Goal: Task Accomplishment & Management: Manage account settings

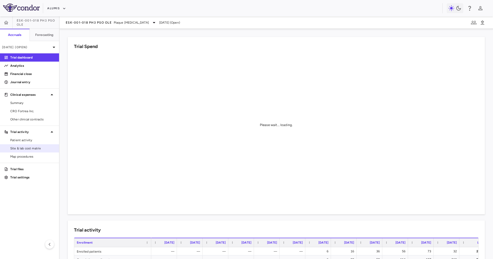
click at [23, 147] on span "Site & lab cost matrix" at bounding box center [32, 148] width 45 height 5
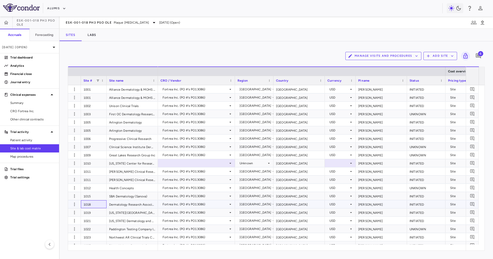
click at [86, 200] on div "1018" at bounding box center [94, 204] width 26 height 8
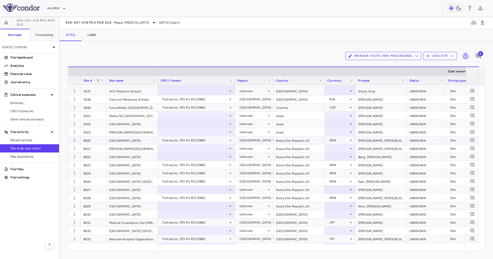
click at [92, 149] on div "8021" at bounding box center [94, 149] width 26 height 8
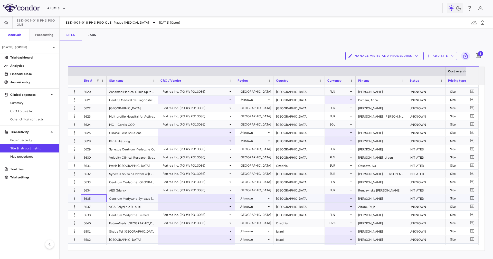
click at [98, 197] on div "5635" at bounding box center [94, 199] width 26 height 8
click at [206, 200] on div at bounding box center [197, 198] width 72 height 7
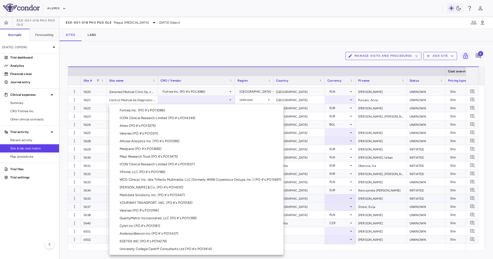
click at [181, 109] on li "Fortrea Inc. (PO #'s PO13086)" at bounding box center [196, 111] width 174 height 8
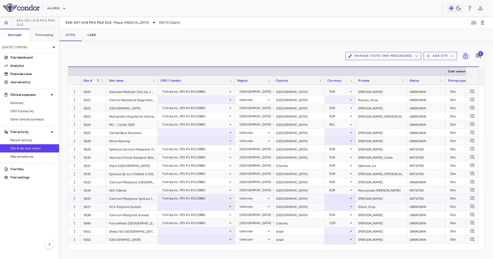
click at [291, 202] on div "[GEOGRAPHIC_DATA]" at bounding box center [299, 199] width 51 height 8
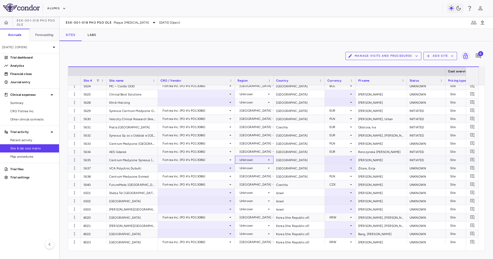
click at [254, 159] on div "Unknown" at bounding box center [253, 160] width 27 height 8
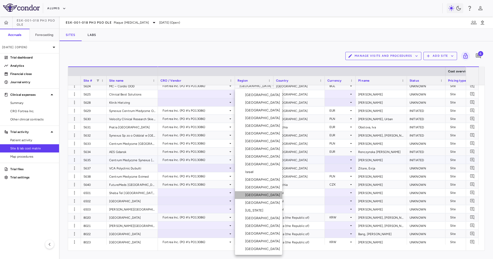
click at [260, 195] on li "[GEOGRAPHIC_DATA]" at bounding box center [258, 195] width 47 height 8
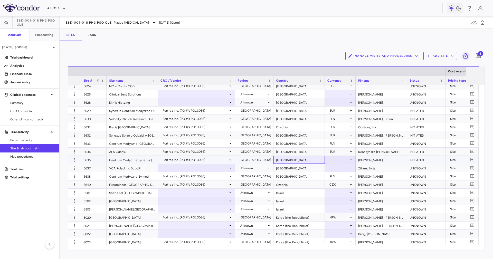
click at [311, 159] on div "[GEOGRAPHIC_DATA]" at bounding box center [299, 160] width 51 height 8
click at [340, 161] on div at bounding box center [341, 159] width 26 height 7
click at [332, 159] on div at bounding box center [341, 159] width 26 height 7
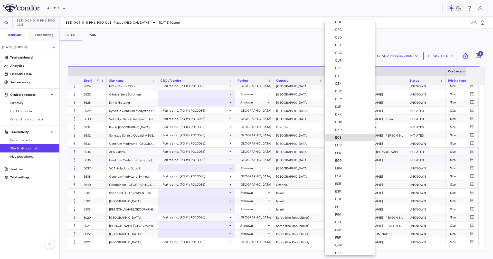
click at [342, 207] on div "EUR" at bounding box center [339, 207] width 8 height 5
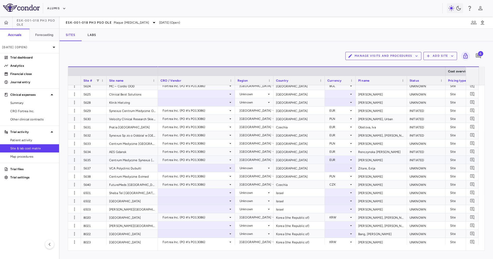
click at [365, 156] on div "Galus, Ryszard" at bounding box center [381, 160] width 51 height 8
click at [98, 150] on div "5634" at bounding box center [94, 152] width 26 height 8
click at [98, 151] on div "5634" at bounding box center [94, 152] width 26 height 8
click at [100, 154] on div "5634" at bounding box center [94, 152] width 26 height 8
click at [96, 157] on div "5635" at bounding box center [94, 160] width 26 height 8
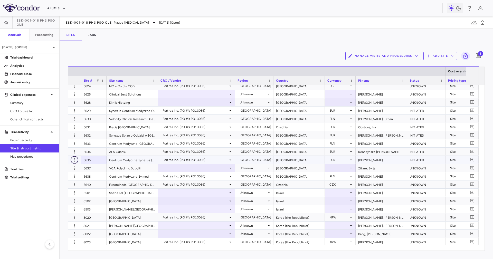
click at [74, 159] on icon "button" at bounding box center [74, 160] width 5 height 5
click at [70, 180] on div "Edit site" at bounding box center [55, 179] width 48 height 9
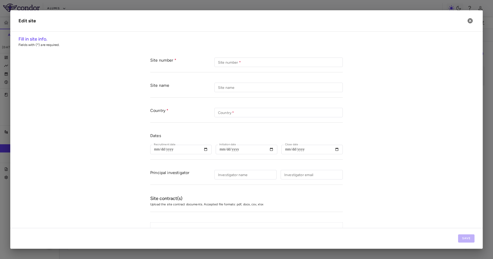
type input "****"
type input "**********"
type input "******"
type input "**********"
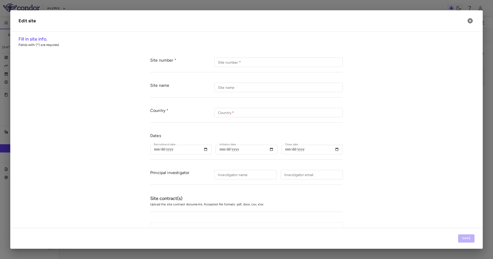
type input "**********"
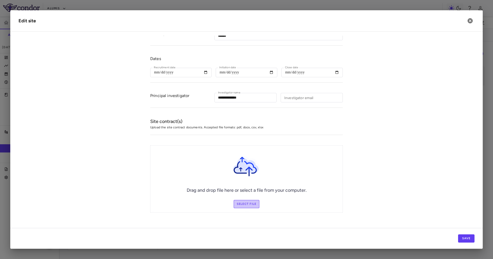
click at [248, 202] on label "Select file" at bounding box center [247, 204] width 26 height 8
click at [0, 0] on input "Select file" at bounding box center [0, 0] width 0 height 0
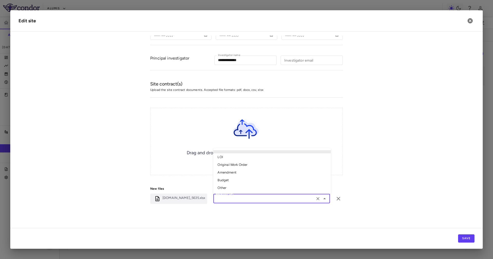
click at [246, 196] on input "File category" at bounding box center [264, 199] width 98 height 6
click at [244, 188] on li "Other" at bounding box center [272, 189] width 117 height 8
type input "*****"
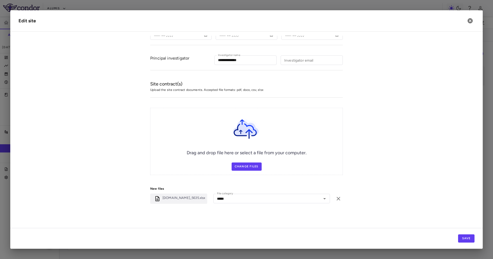
click at [342, 163] on form "**********" at bounding box center [247, 77] width 456 height 279
click at [477, 238] on div "Save" at bounding box center [246, 238] width 473 height 21
click at [467, 235] on button "Save" at bounding box center [466, 239] width 16 height 8
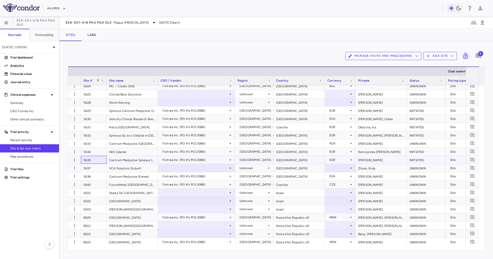
click at [94, 163] on div "5635" at bounding box center [94, 160] width 26 height 8
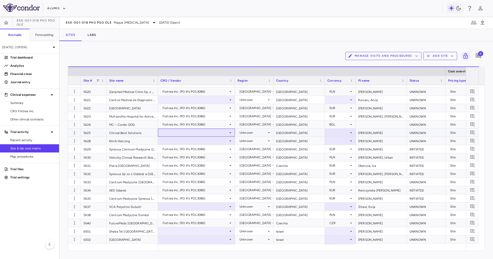
click at [191, 133] on div at bounding box center [197, 132] width 72 height 7
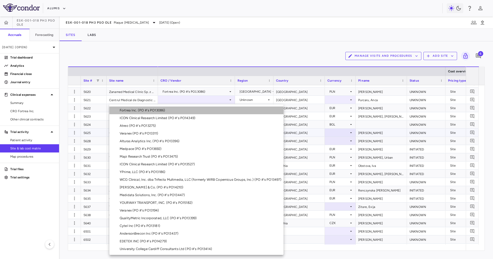
click at [182, 108] on li "Fortrea Inc. (PO #'s PO13086)" at bounding box center [196, 111] width 174 height 8
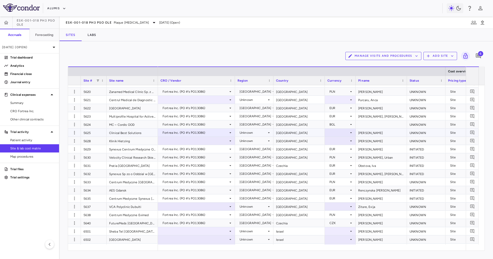
click at [287, 133] on div "[GEOGRAPHIC_DATA]" at bounding box center [299, 133] width 51 height 8
click at [262, 130] on div "Unknown" at bounding box center [253, 133] width 27 height 8
click at [252, 132] on div "Unknown" at bounding box center [253, 133] width 27 height 8
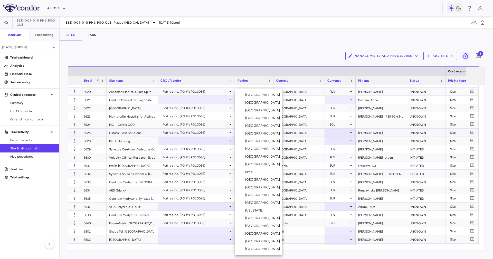
click at [262, 195] on li "[GEOGRAPHIC_DATA]" at bounding box center [258, 195] width 47 height 8
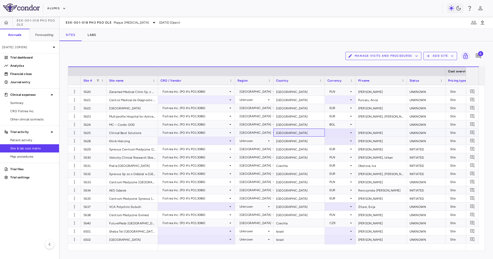
click at [298, 131] on div "[GEOGRAPHIC_DATA]" at bounding box center [299, 133] width 51 height 8
click at [372, 133] on div "Sikora, Mariusz" at bounding box center [381, 133] width 51 height 8
click at [345, 131] on div at bounding box center [341, 132] width 26 height 7
click at [344, 131] on div at bounding box center [341, 132] width 26 height 7
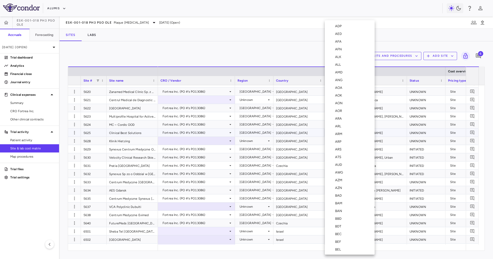
scroll to position [536, 0]
click at [345, 206] on li "EUR" at bounding box center [350, 207] width 50 height 8
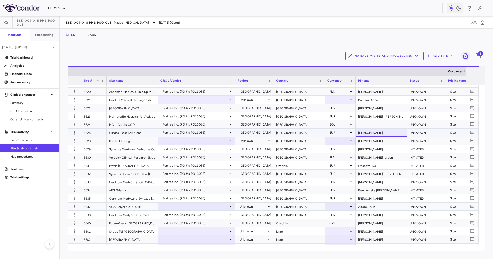
click at [379, 132] on div "[PERSON_NAME]" at bounding box center [381, 133] width 51 height 8
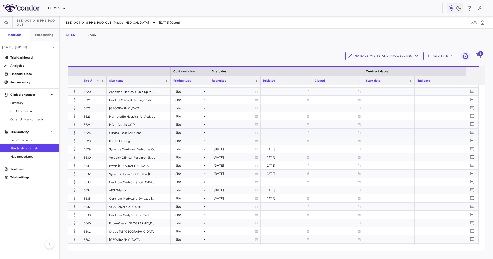
scroll to position [0, 331]
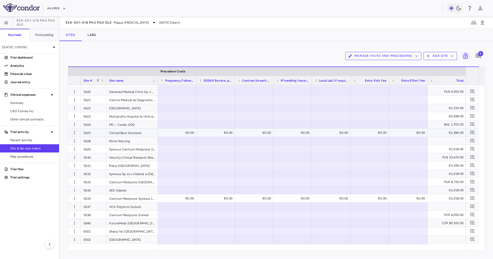
click at [463, 133] on div "€1,384.00" at bounding box center [447, 133] width 31 height 8
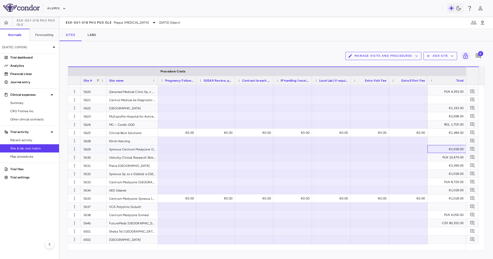
click at [458, 148] on div "€1,018.00" at bounding box center [447, 149] width 31 height 8
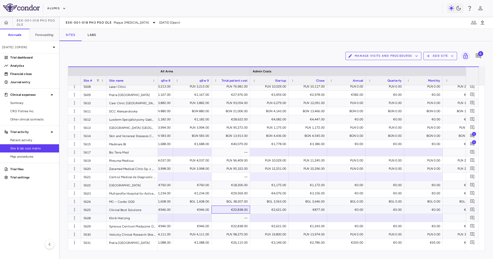
click at [222, 208] on div "€22,838.00" at bounding box center [231, 210] width 31 height 8
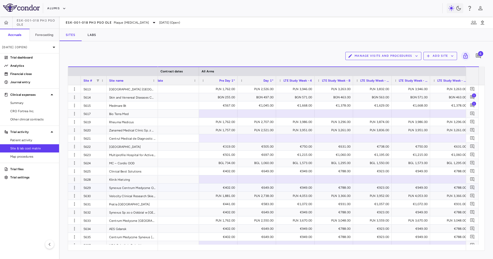
click at [212, 187] on div "€402.00" at bounding box center [219, 188] width 31 height 8
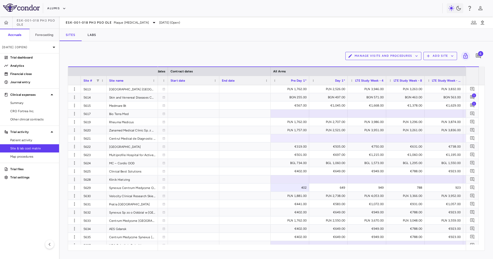
drag, startPoint x: 197, startPoint y: 251, endPoint x: 205, endPoint y: 251, distance: 7.7
click at [207, 252] on div "Manage Visits and Procedures Add Site 6 Drag here to set row groups Drag here t…" at bounding box center [277, 150] width 434 height 218
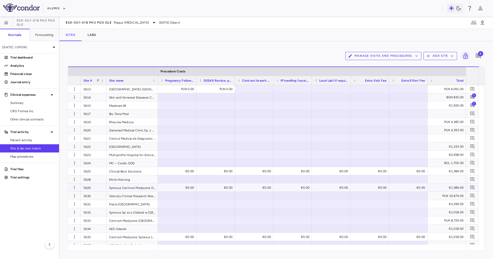
click at [449, 188] on div "€1,384.00" at bounding box center [447, 188] width 31 height 8
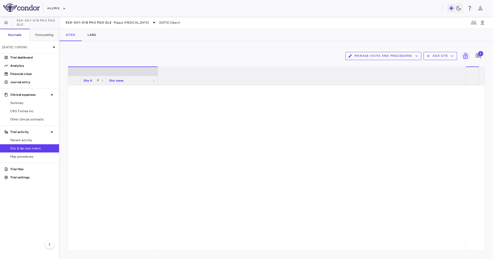
scroll to position [0, 4901]
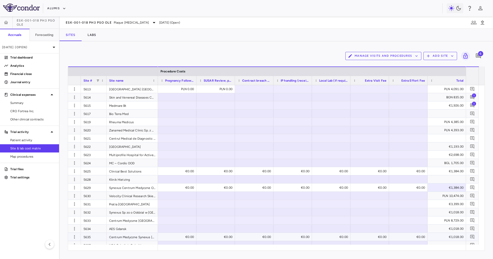
click at [445, 235] on div "€1,018.00" at bounding box center [447, 237] width 31 height 8
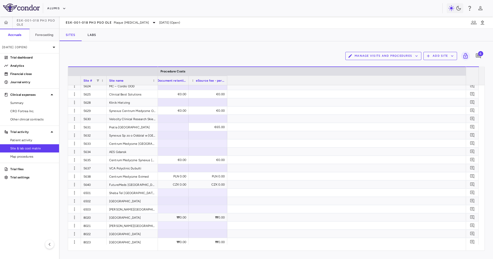
scroll to position [0, 4423]
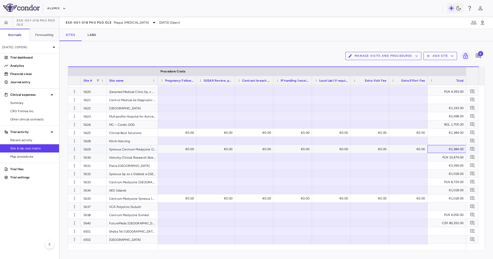
click at [448, 152] on div "€1,384.00" at bounding box center [447, 149] width 31 height 8
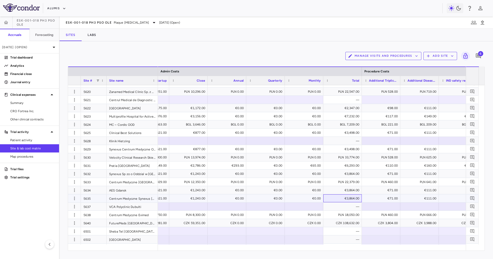
click at [346, 198] on div "€3,864.00" at bounding box center [343, 199] width 31 height 8
click at [97, 198] on div "5635" at bounding box center [94, 199] width 26 height 8
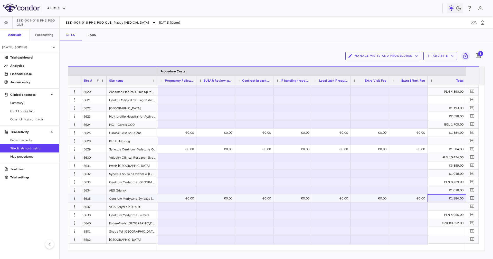
click at [453, 197] on div "€1,384.00" at bounding box center [447, 199] width 31 height 8
click at [454, 148] on div "€1,384.00" at bounding box center [447, 149] width 31 height 8
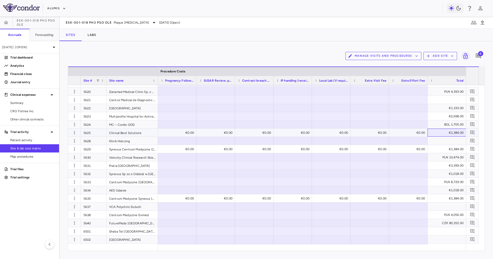
click at [450, 132] on div "€1,384.00" at bounding box center [447, 133] width 31 height 8
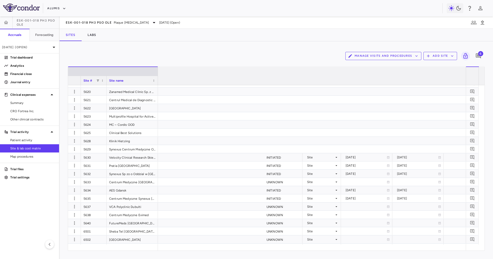
scroll to position [0, 4901]
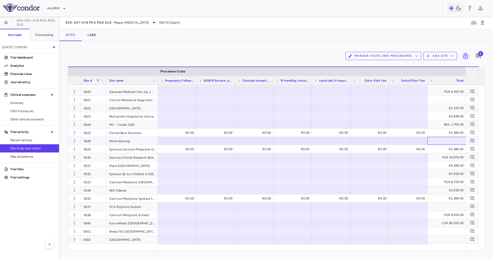
click at [448, 142] on div at bounding box center [446, 140] width 33 height 7
click at [456, 197] on div "€1,384.00" at bounding box center [447, 199] width 31 height 8
click at [456, 186] on div "€1,018.00" at bounding box center [447, 190] width 31 height 8
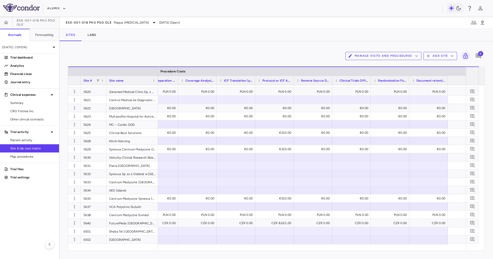
scroll to position [0, 4314]
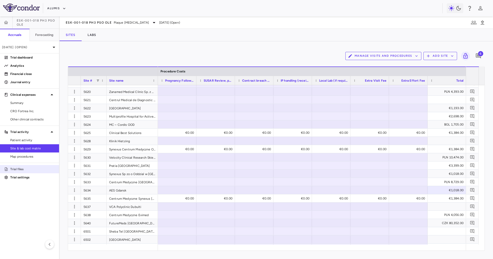
click at [34, 169] on p "Trial files" at bounding box center [32, 169] width 45 height 5
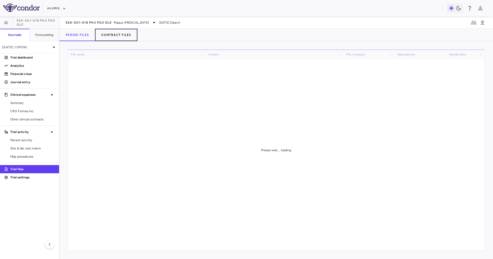
click at [112, 37] on button "Contract Files" at bounding box center [116, 35] width 42 height 12
click at [219, 25] on div "ESK-001-018 Ph3 PsO OLE Plaque Psoriasis Jun 2025 (Open)" at bounding box center [277, 22] width 434 height 12
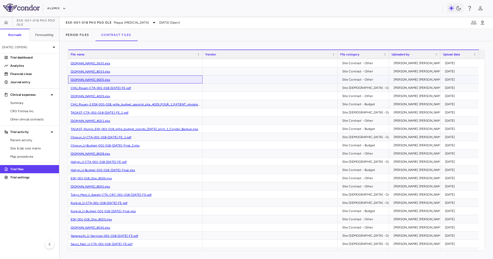
click at [155, 80] on div "ESK-001-018.Site_9005.xlsx" at bounding box center [135, 80] width 135 height 8
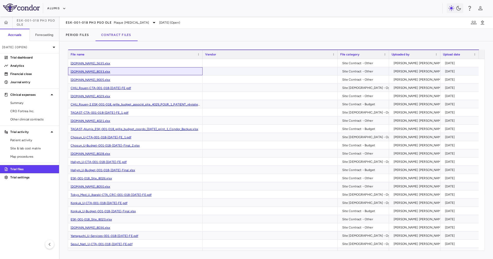
click at [158, 71] on div "ESK-001-018.Site_8033.xlsx" at bounding box center [135, 71] width 135 height 8
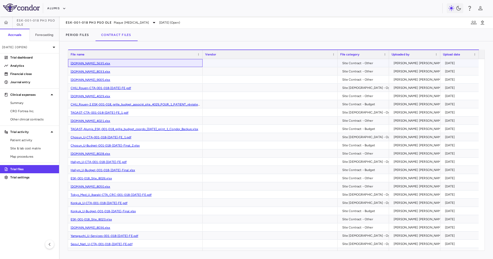
click at [159, 64] on div "ESK-001-018.Site_5635.xlsx" at bounding box center [135, 63] width 135 height 8
click at [42, 147] on span "Site & lab cost matrix" at bounding box center [32, 148] width 45 height 5
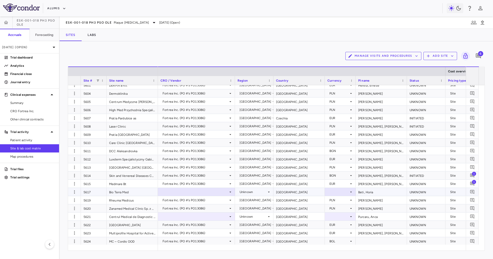
scroll to position [2197, 0]
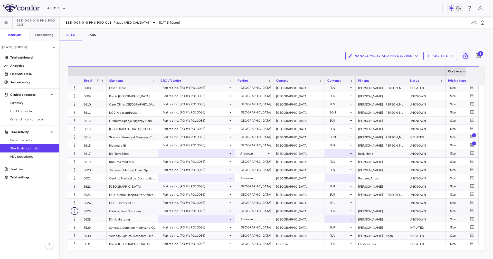
click at [75, 210] on icon "button" at bounding box center [74, 211] width 5 height 5
click at [69, 231] on div "Edit site" at bounding box center [55, 230] width 48 height 9
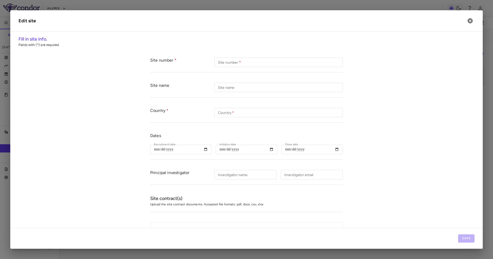
type input "****"
type input "**********"
type input "******"
type input "**********"
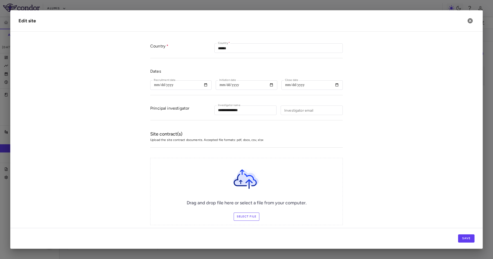
scroll to position [77, 0]
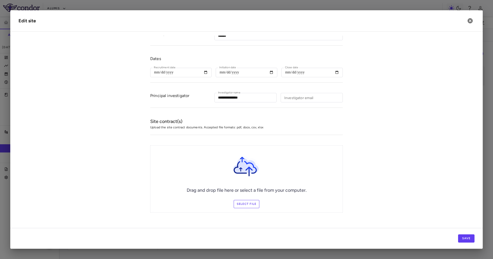
click at [238, 203] on label "Select file" at bounding box center [247, 204] width 26 height 8
click at [0, 0] on input "Select file" at bounding box center [0, 0] width 0 height 0
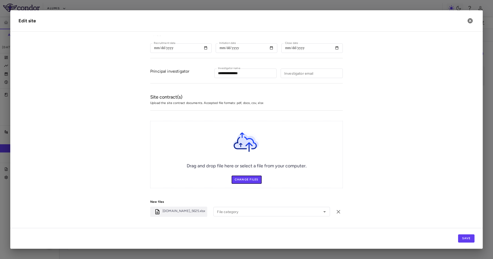
scroll to position [117, 0]
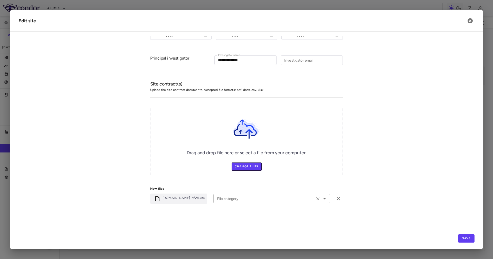
click at [232, 201] on div "File category" at bounding box center [272, 199] width 117 height 10
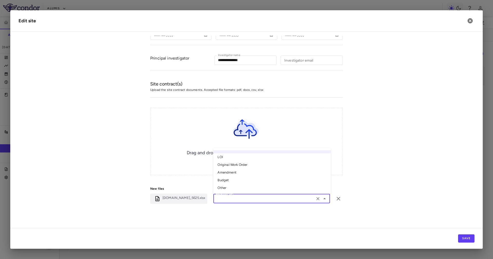
click at [223, 190] on li "Other" at bounding box center [272, 189] width 117 height 8
type input "*****"
drag, startPoint x: 446, startPoint y: 208, endPoint x: 456, endPoint y: 234, distance: 28.0
click at [446, 208] on form "**********" at bounding box center [247, 77] width 456 height 279
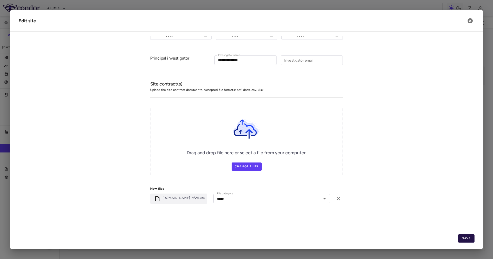
click at [461, 237] on button "Save" at bounding box center [466, 239] width 16 height 8
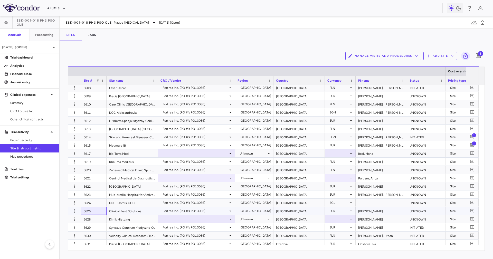
click at [103, 209] on div "5625" at bounding box center [94, 211] width 26 height 8
click at [28, 169] on p "Trial files" at bounding box center [32, 169] width 45 height 5
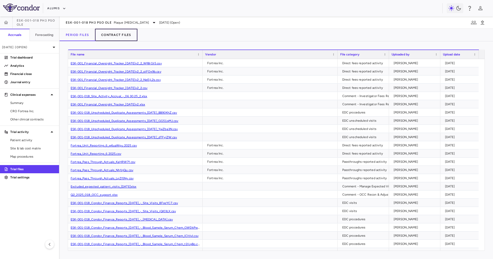
click at [125, 30] on button "Contract Files" at bounding box center [116, 35] width 42 height 12
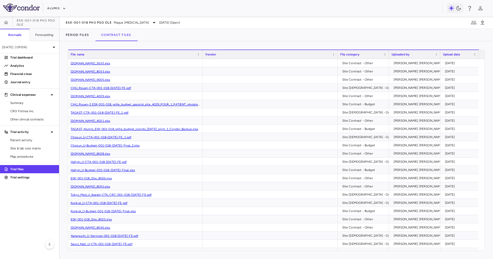
click at [166, 38] on div "Period Files Contract Files" at bounding box center [277, 35] width 434 height 12
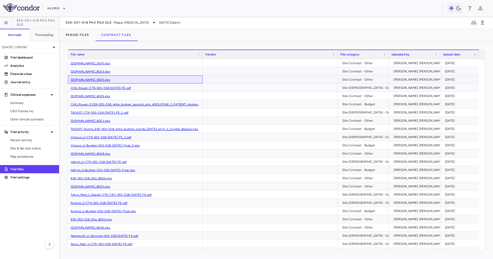
click at [144, 80] on div "ESK-001-018.Site_9005.xlsx" at bounding box center [135, 80] width 135 height 8
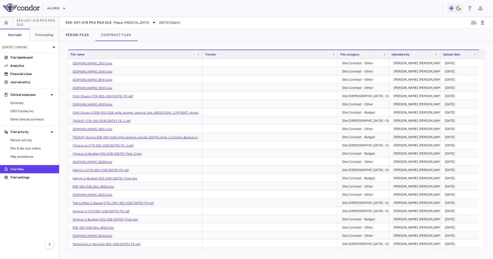
click at [260, 19] on div "ESK-001-018 Ph3 PsO OLE Plaque [MEDICAL_DATA] [DATE] (Open)" at bounding box center [277, 22] width 434 height 12
click at [147, 90] on div "[DOMAIN_NAME]_9005.xlsx" at bounding box center [135, 88] width 135 height 8
click at [148, 80] on div "[DOMAIN_NAME]_8033.xlsx" at bounding box center [135, 80] width 135 height 8
click at [150, 74] on div "[DOMAIN_NAME]_5635.xlsx" at bounding box center [135, 71] width 135 height 8
click at [152, 70] on div "[DOMAIN_NAME]_5635.xlsx" at bounding box center [135, 71] width 135 height 8
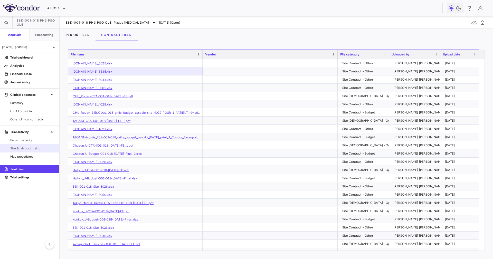
click at [31, 146] on span "Site & lab cost matrix" at bounding box center [32, 148] width 45 height 5
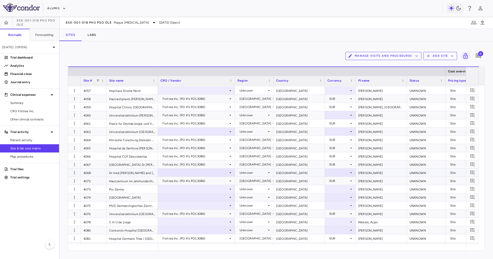
scroll to position [1589, 0]
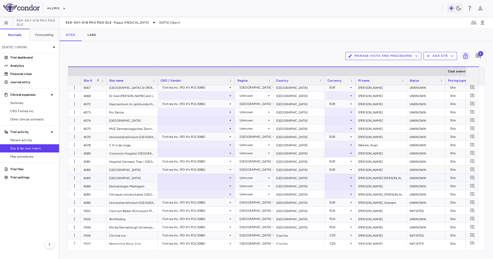
click at [161, 179] on div at bounding box center [197, 177] width 72 height 7
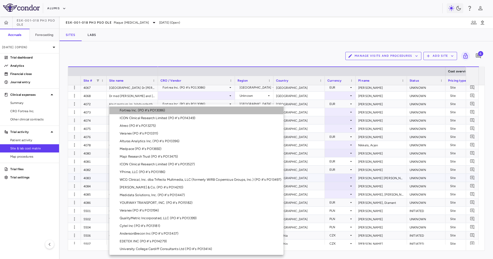
click at [168, 109] on li "Fortrea Inc. (PO #'s PO13086)" at bounding box center [196, 111] width 174 height 8
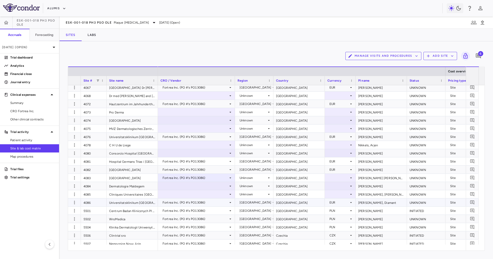
scroll to position [1627, 0]
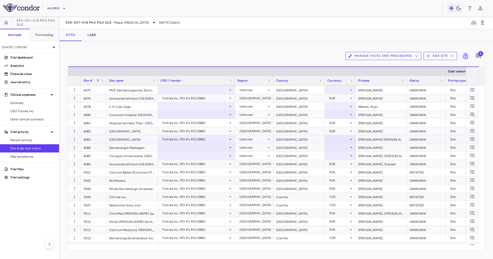
click at [291, 139] on div "[GEOGRAPHIC_DATA]" at bounding box center [299, 139] width 51 height 8
click at [263, 138] on div "Unknown" at bounding box center [253, 139] width 27 height 8
click at [257, 142] on div "Unknown" at bounding box center [253, 139] width 27 height 8
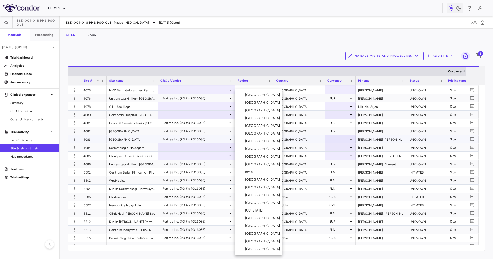
click at [257, 234] on li "[GEOGRAPHIC_DATA]" at bounding box center [258, 234] width 47 height 8
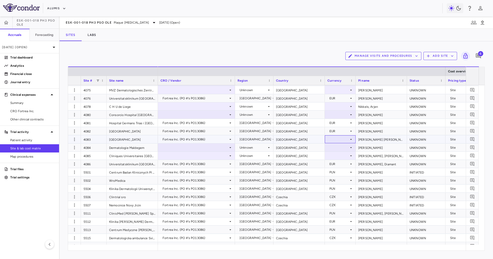
click at [337, 138] on div at bounding box center [341, 139] width 26 height 7
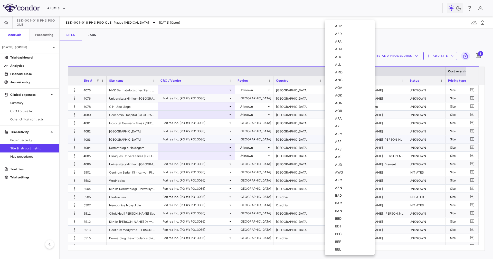
scroll to position [536, 0]
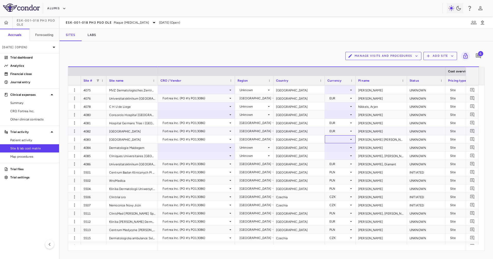
click at [336, 143] on div at bounding box center [340, 139] width 31 height 8
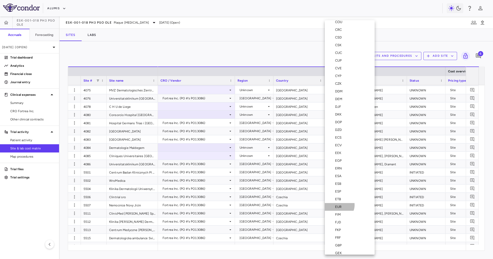
click at [339, 205] on div "EUR" at bounding box center [339, 207] width 8 height 5
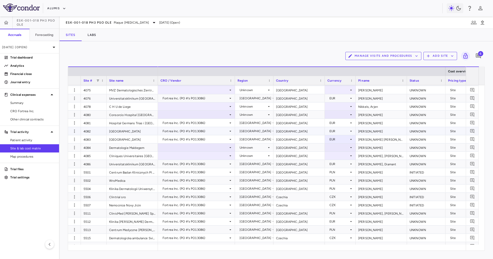
click at [375, 137] on div "Ferran Farres, Marta" at bounding box center [381, 139] width 51 height 8
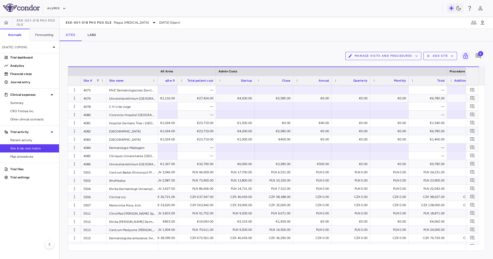
click at [101, 131] on div "4082" at bounding box center [94, 131] width 26 height 8
click at [102, 136] on div "4083" at bounding box center [94, 139] width 26 height 8
click at [74, 139] on icon "button" at bounding box center [74, 139] width 5 height 5
click at [59, 160] on div "Edit site" at bounding box center [55, 158] width 48 height 9
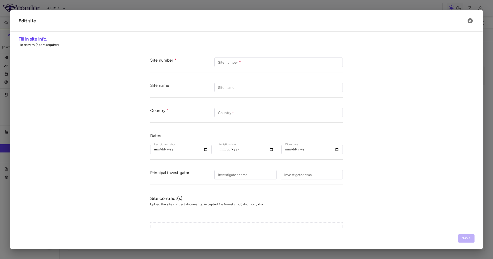
type input "****"
type input "**********"
type input "*****"
type input "**********"
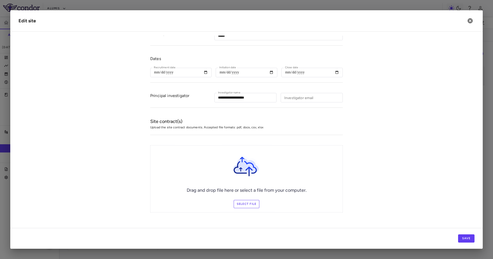
click at [244, 204] on label "Select file" at bounding box center [247, 204] width 26 height 8
click at [0, 0] on input "Select file" at bounding box center [0, 0] width 0 height 0
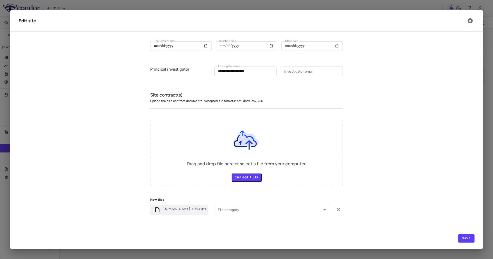
scroll to position [117, 0]
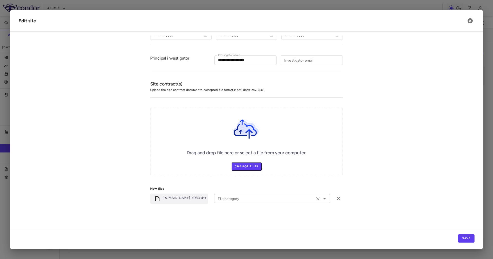
click at [253, 194] on div "File category" at bounding box center [272, 199] width 116 height 10
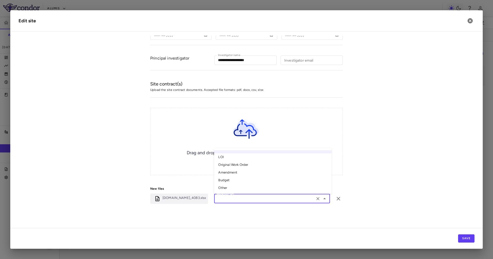
click at [263, 187] on li "Other" at bounding box center [272, 189] width 117 height 8
type input "*****"
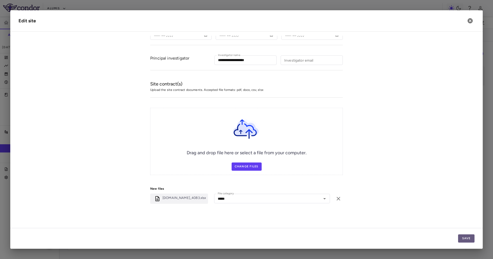
click at [466, 241] on button "Save" at bounding box center [466, 239] width 16 height 8
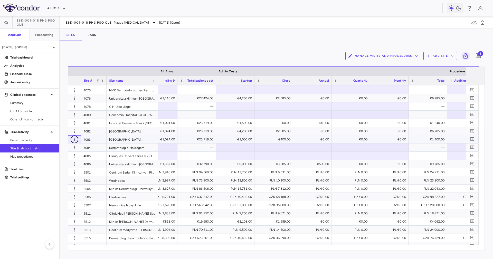
click at [72, 138] on icon "button" at bounding box center [74, 139] width 5 height 5
click at [72, 159] on div "Edit site" at bounding box center [55, 158] width 48 height 9
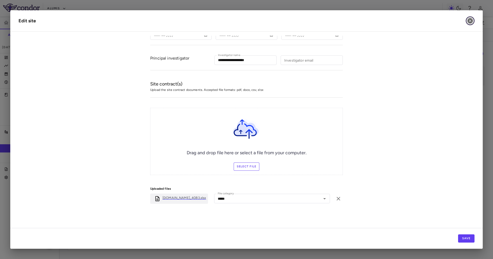
click at [473, 20] on icon "button" at bounding box center [470, 21] width 6 height 6
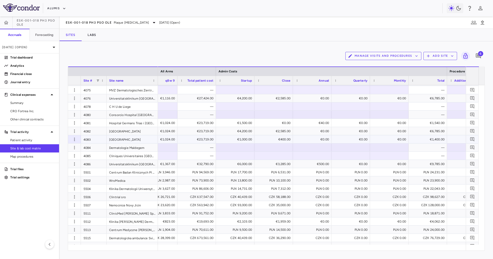
click at [102, 140] on div "4083" at bounding box center [94, 139] width 26 height 8
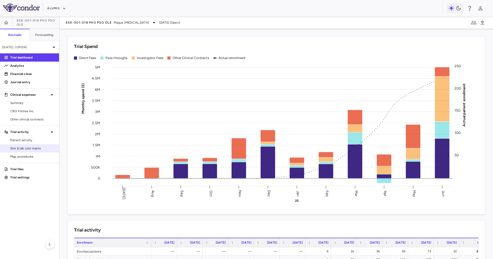
click at [20, 149] on span "Site & lab cost matrix" at bounding box center [32, 148] width 45 height 5
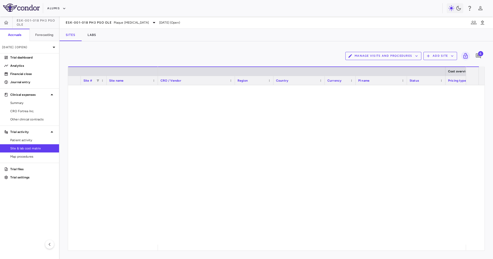
scroll to position [578, 0]
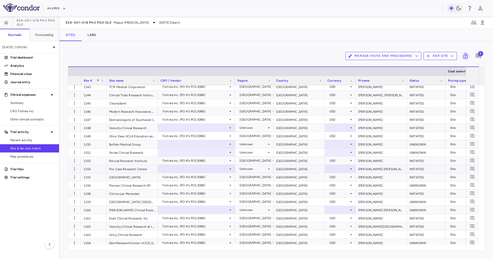
click at [101, 170] on div "1154" at bounding box center [94, 169] width 26 height 8
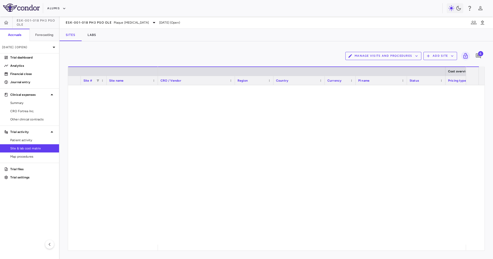
scroll to position [1195, 0]
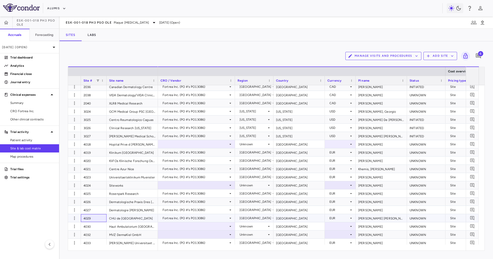
click at [100, 222] on div "4029" at bounding box center [94, 218] width 26 height 8
click at [96, 225] on div "4030" at bounding box center [94, 227] width 26 height 8
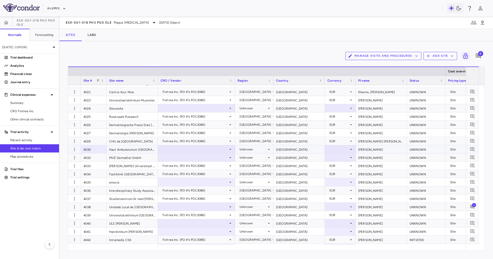
click at [202, 147] on div at bounding box center [197, 149] width 72 height 7
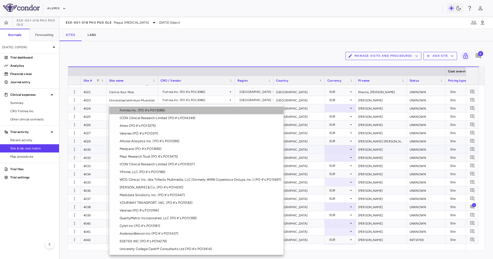
click at [144, 113] on li "Fortrea Inc. (PO #'s PO13086)" at bounding box center [196, 111] width 174 height 8
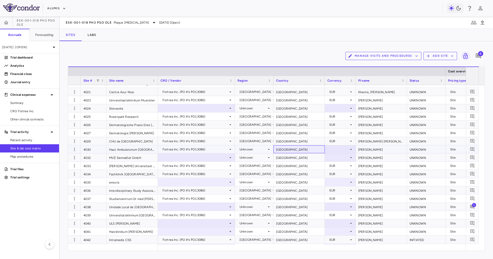
click at [290, 151] on div "[GEOGRAPHIC_DATA]" at bounding box center [299, 149] width 51 height 8
click at [257, 150] on div "Unknown" at bounding box center [253, 149] width 27 height 8
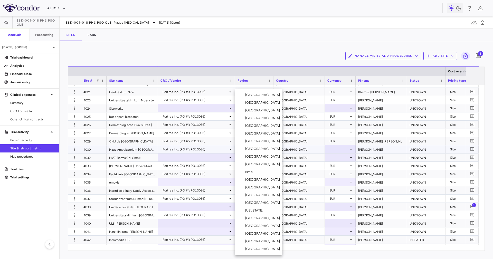
click at [256, 155] on div "[GEOGRAPHIC_DATA]" at bounding box center [263, 156] width 37 height 5
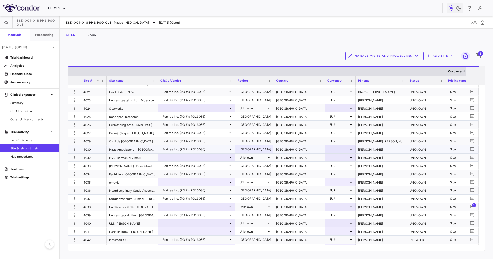
click at [297, 150] on div "[GEOGRAPHIC_DATA]" at bounding box center [299, 149] width 51 height 8
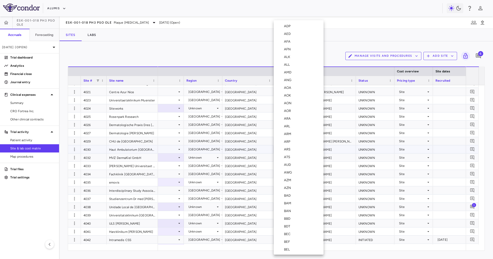
scroll to position [536, 0]
click at [293, 208] on li "EUR" at bounding box center [299, 207] width 50 height 8
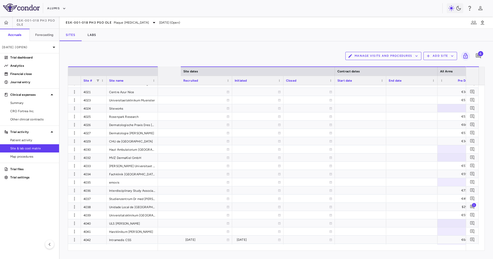
scroll to position [0, 576]
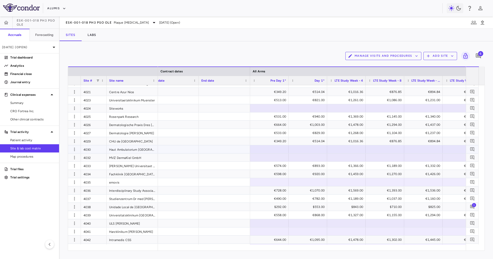
click at [265, 150] on div at bounding box center [269, 149] width 33 height 7
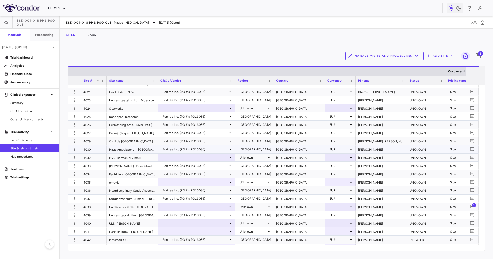
click at [284, 146] on div "[GEOGRAPHIC_DATA]" at bounding box center [299, 149] width 51 height 8
click at [292, 174] on div "[GEOGRAPHIC_DATA]" at bounding box center [299, 174] width 51 height 8
click at [297, 193] on div "[GEOGRAPHIC_DATA]" at bounding box center [299, 191] width 51 height 8
click at [297, 196] on div "[GEOGRAPHIC_DATA]" at bounding box center [299, 199] width 51 height 8
drag, startPoint x: 175, startPoint y: 244, endPoint x: 178, endPoint y: 246, distance: 3.6
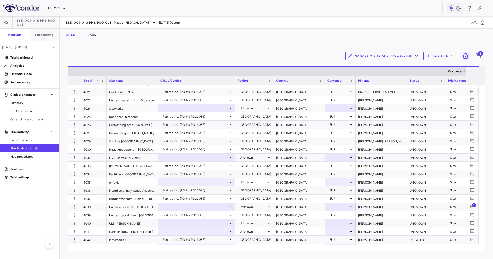
click at [178, 246] on div "Site # Site name Cost overview Site dates" at bounding box center [276, 159] width 417 height 184
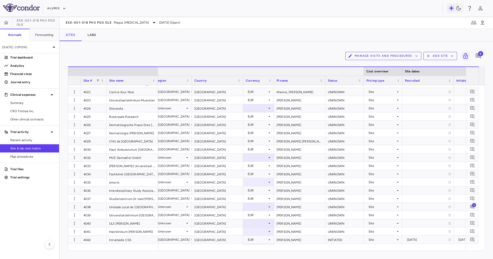
click at [364, 73] on div at bounding box center [364, 71] width 2 height 9
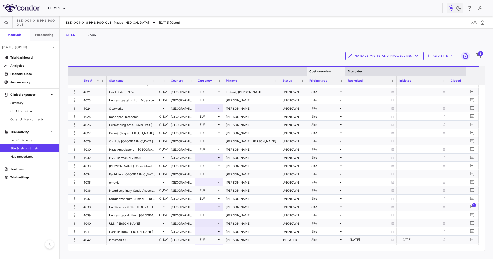
click at [345, 72] on div at bounding box center [345, 71] width 2 height 9
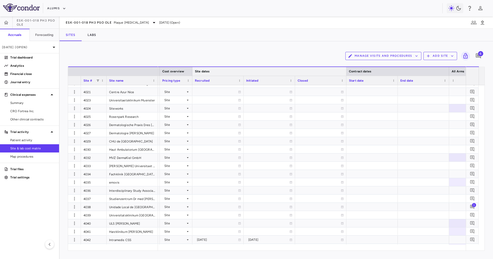
click at [345, 70] on div at bounding box center [346, 71] width 2 height 9
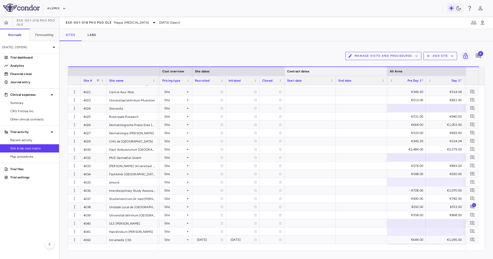
click at [386, 72] on div at bounding box center [387, 71] width 2 height 9
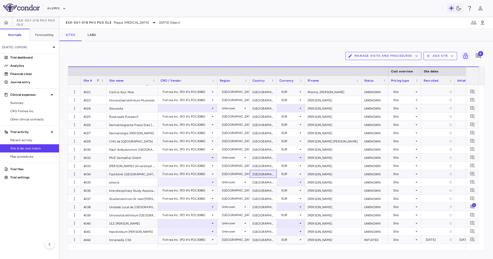
click at [266, 172] on div "[GEOGRAPHIC_DATA]" at bounding box center [263, 174] width 27 height 8
click at [266, 150] on div "[GEOGRAPHIC_DATA]" at bounding box center [263, 149] width 27 height 8
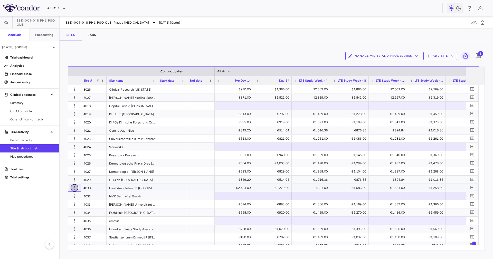
click at [75, 190] on button "button" at bounding box center [75, 188] width 8 height 8
click at [60, 210] on div "Edit site" at bounding box center [55, 207] width 48 height 9
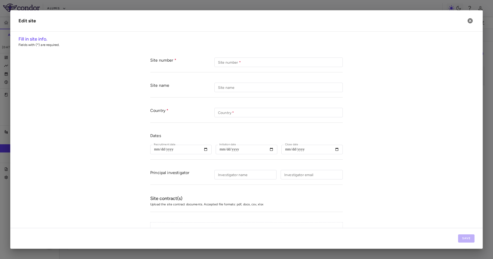
type input "****"
type input "**********"
type input "*******"
type input "**********"
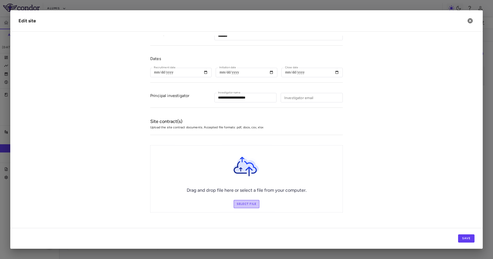
click at [248, 202] on label "Select file" at bounding box center [247, 204] width 26 height 8
click at [0, 0] on input "Select file" at bounding box center [0, 0] width 0 height 0
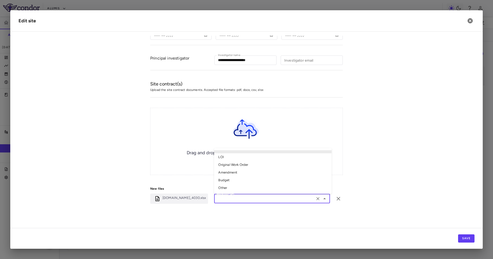
click at [248, 200] on input "File category" at bounding box center [265, 199] width 98 height 6
click at [237, 187] on li "Other" at bounding box center [272, 189] width 117 height 8
type input "*****"
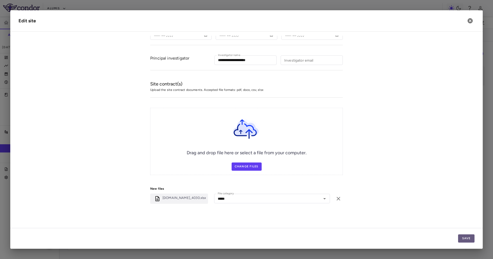
click at [469, 239] on button "Save" at bounding box center [466, 239] width 16 height 8
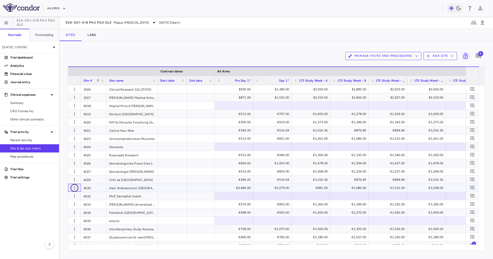
click at [72, 186] on icon "button" at bounding box center [74, 188] width 5 height 5
click at [67, 206] on div "Edit site" at bounding box center [55, 207] width 48 height 9
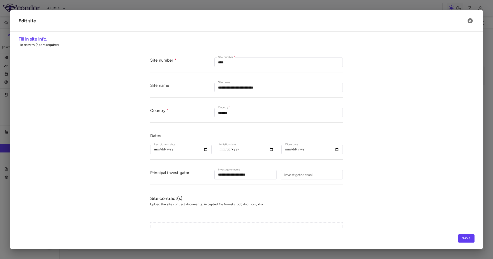
type input "****"
type input "**********"
type input "*******"
type input "**********"
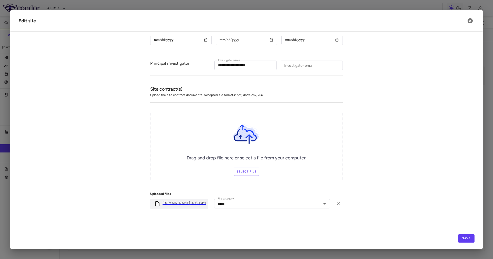
scroll to position [117, 0]
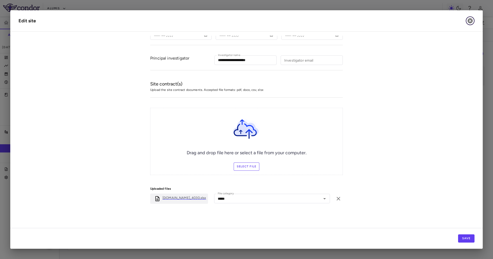
click at [472, 20] on icon "button" at bounding box center [470, 20] width 5 height 5
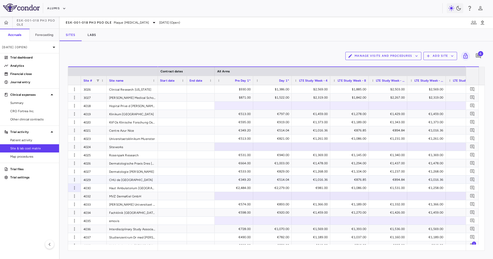
click at [96, 183] on div "4029" at bounding box center [94, 180] width 26 height 8
click at [97, 188] on div "4030" at bounding box center [94, 188] width 26 height 8
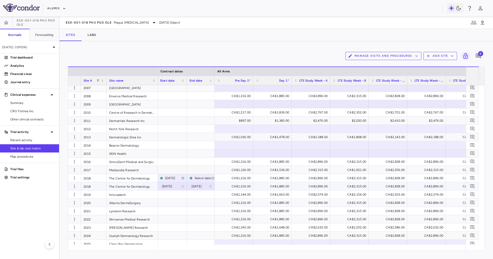
scroll to position [1002, 0]
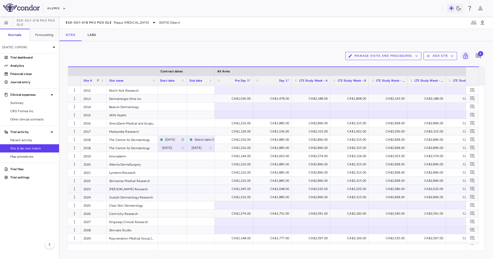
click at [93, 190] on div "2023" at bounding box center [94, 189] width 26 height 8
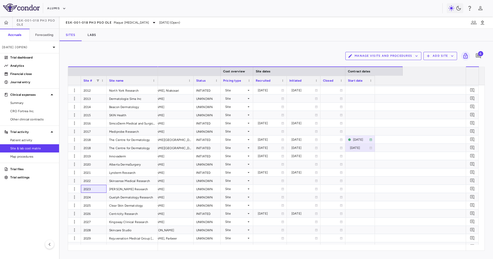
scroll to position [0, 0]
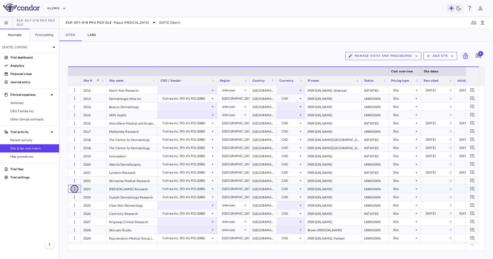
click at [74, 191] on icon "button" at bounding box center [74, 189] width 5 height 5
click at [53, 208] on div "Edit site" at bounding box center [55, 208] width 48 height 9
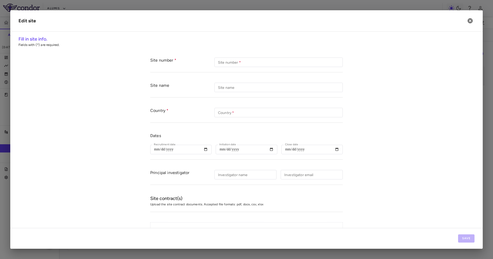
click at [373, 114] on form "Site number Site number   * Site number   * Site name Site name Site name Count…" at bounding box center [247, 173] width 456 height 243
type input "****"
type input "**********"
type input "******"
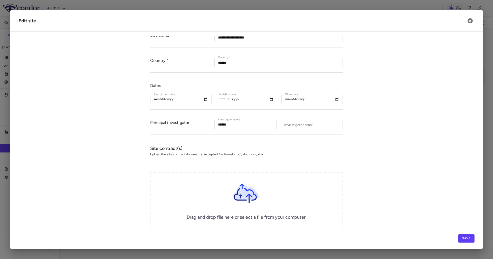
scroll to position [117, 0]
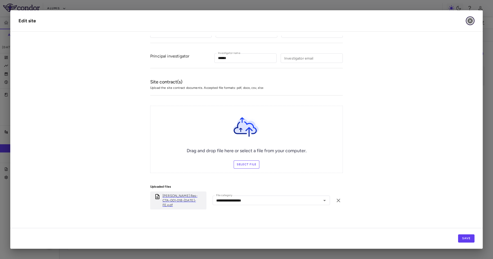
click at [472, 21] on icon "button" at bounding box center [470, 20] width 5 height 5
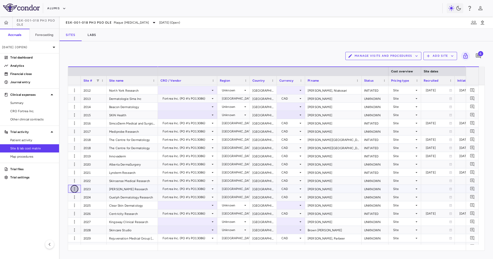
click at [72, 188] on icon "button" at bounding box center [74, 189] width 5 height 5
click at [51, 205] on div "Edit site" at bounding box center [55, 208] width 48 height 9
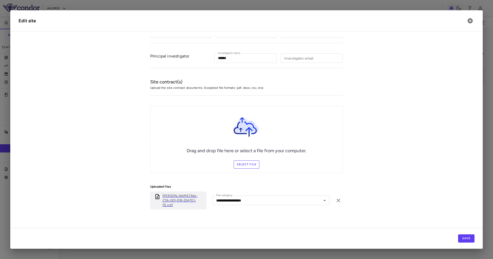
click at [470, 16] on h2 "Edit site" at bounding box center [246, 20] width 473 height 21
click at [471, 19] on icon "button" at bounding box center [470, 20] width 5 height 5
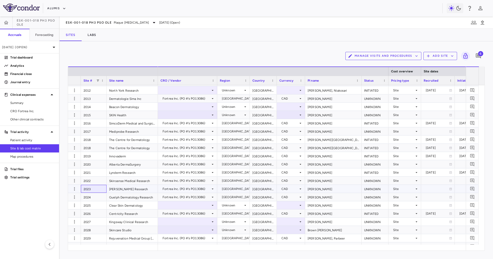
click at [93, 190] on div "2023" at bounding box center [94, 189] width 26 height 8
drag, startPoint x: 170, startPoint y: 251, endPoint x: 178, endPoint y: 251, distance: 8.2
click at [178, 251] on div "Drag here to set row groups Drag here to set column labels Site # Site name Cos…" at bounding box center [276, 159] width 417 height 185
click at [179, 251] on div "Drag here to set row groups Drag here to set column labels Site # Site name Cos…" at bounding box center [276, 159] width 417 height 185
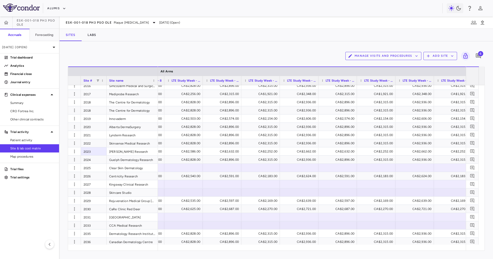
scroll to position [1079, 0]
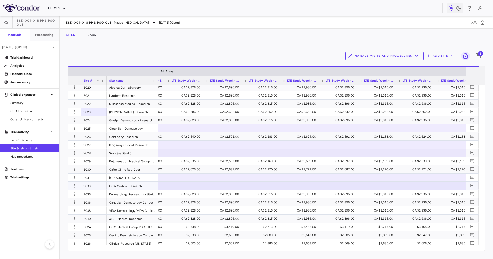
click at [94, 189] on div "2033" at bounding box center [94, 186] width 26 height 8
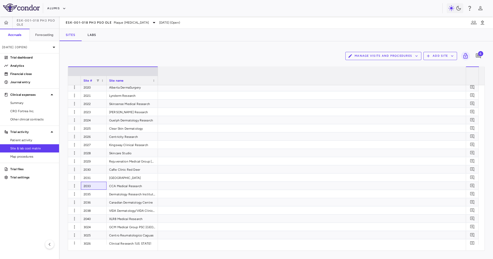
scroll to position [0, 0]
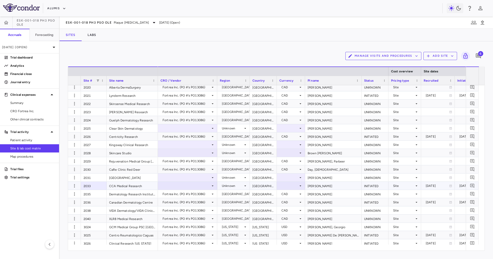
click at [188, 188] on div at bounding box center [188, 185] width 54 height 7
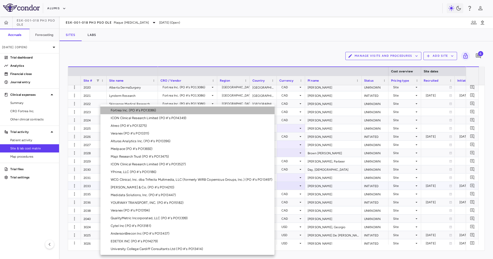
click at [163, 111] on li "Fortrea Inc. (PO #'s PO13086)" at bounding box center [187, 111] width 174 height 8
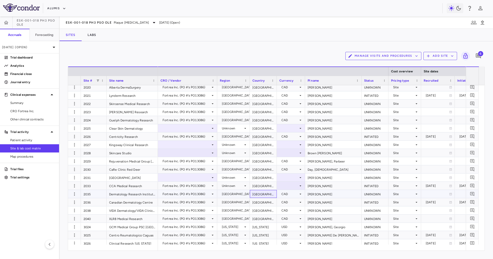
click at [256, 190] on div "[GEOGRAPHIC_DATA]" at bounding box center [263, 194] width 27 height 8
click at [255, 186] on div "[GEOGRAPHIC_DATA]" at bounding box center [263, 186] width 27 height 8
click at [246, 186] on icon at bounding box center [245, 186] width 4 height 4
click at [249, 185] on div at bounding box center [246, 129] width 493 height 259
click at [238, 186] on div "Unknown" at bounding box center [232, 186] width 21 height 8
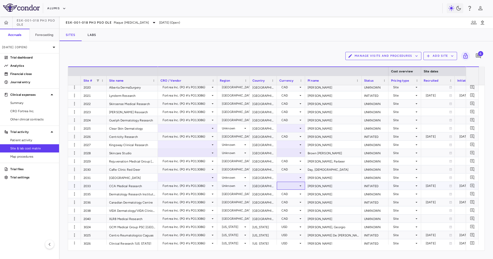
click at [294, 186] on div at bounding box center [291, 185] width 23 height 7
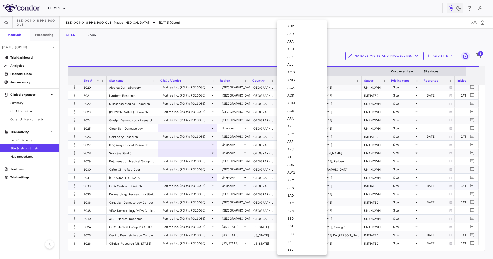
scroll to position [328, 0]
click at [287, 137] on div "CAD" at bounding box center [286, 137] width 19 height 5
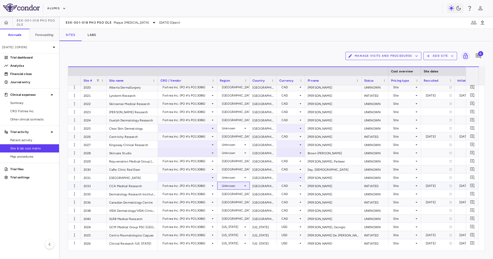
click at [228, 187] on div "Unknown" at bounding box center [232, 186] width 21 height 8
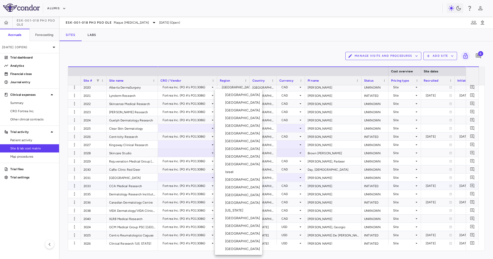
click at [204, 187] on div at bounding box center [246, 129] width 493 height 259
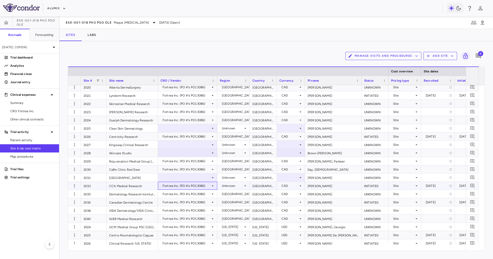
drag, startPoint x: 204, startPoint y: 187, endPoint x: 237, endPoint y: 186, distance: 32.7
click at [237, 186] on div "Unknown" at bounding box center [232, 186] width 21 height 8
click at [239, 187] on div "Unknown" at bounding box center [232, 186] width 21 height 8
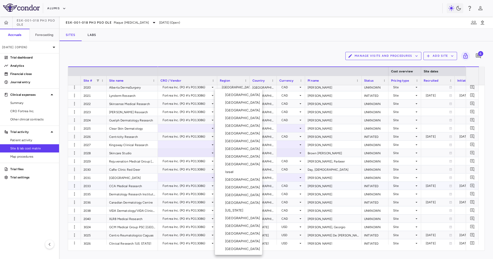
click at [242, 124] on li "[GEOGRAPHIC_DATA]" at bounding box center [238, 126] width 47 height 8
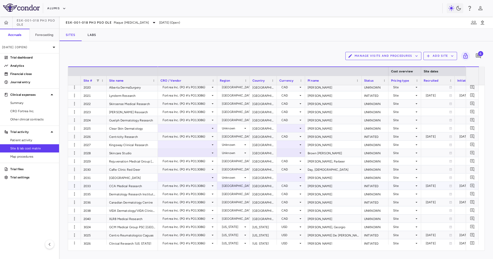
click at [260, 186] on div "[GEOGRAPHIC_DATA]" at bounding box center [263, 186] width 27 height 8
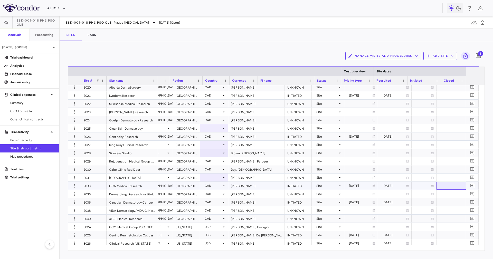
scroll to position [0, 77]
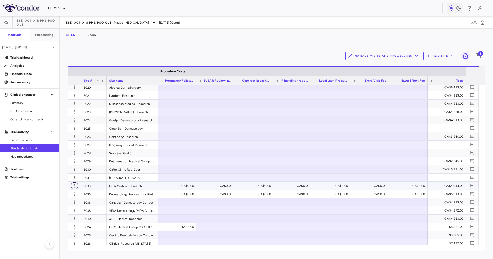
click at [73, 186] on icon "button" at bounding box center [74, 185] width 5 height 5
click at [68, 204] on div "Edit site" at bounding box center [55, 205] width 48 height 9
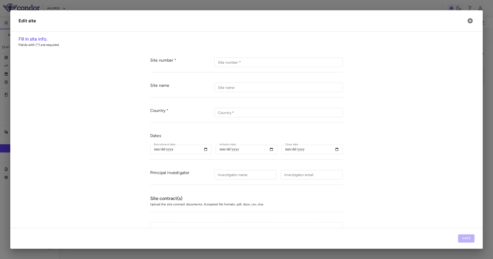
type input "****"
type input "**********"
type input "******"
type input "**********"
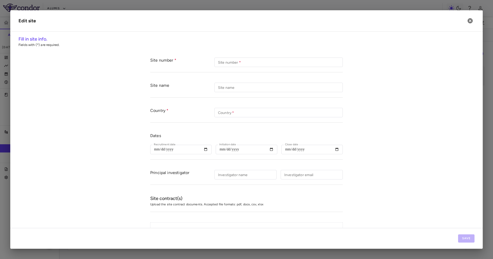
type input "**********"
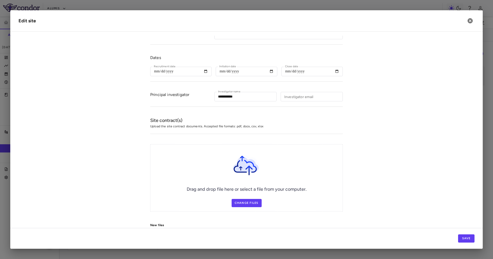
click at [247, 198] on div "Drag and drop file here or select a file from your computer. Change Files" at bounding box center [246, 177] width 193 height 67
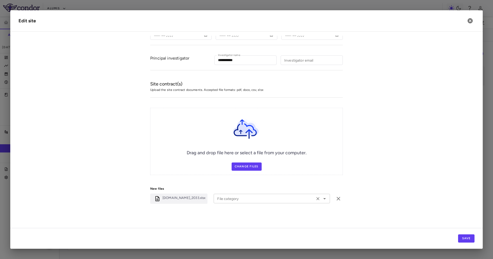
click at [248, 197] on input "File category" at bounding box center [264, 199] width 98 height 6
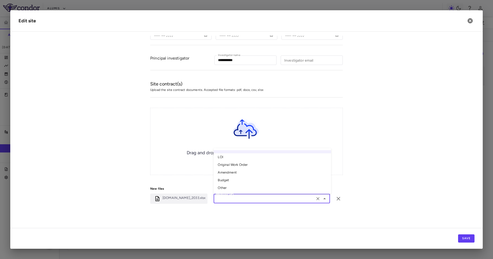
click at [248, 185] on li "Other" at bounding box center [272, 189] width 117 height 8
type input "*****"
click at [383, 193] on form "**********" at bounding box center [247, 77] width 456 height 279
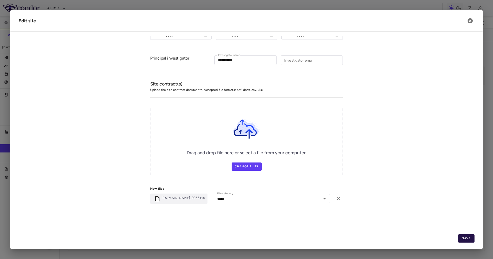
click at [461, 240] on button "Save" at bounding box center [466, 239] width 16 height 8
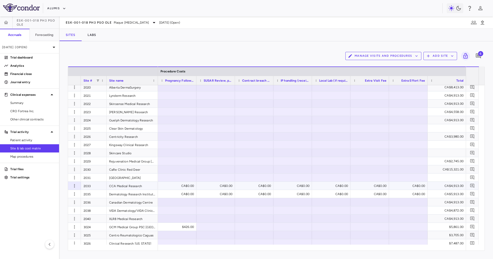
click at [97, 185] on div "2033" at bounding box center [94, 186] width 26 height 8
click at [76, 185] on icon "button" at bounding box center [74, 185] width 5 height 5
click at [57, 205] on div "Edit site" at bounding box center [55, 205] width 48 height 9
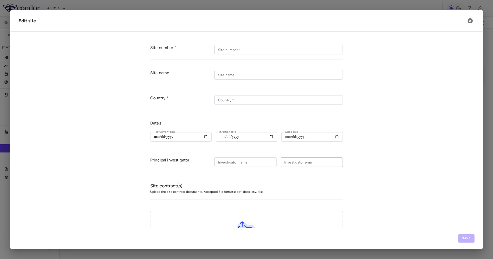
scroll to position [0, 0]
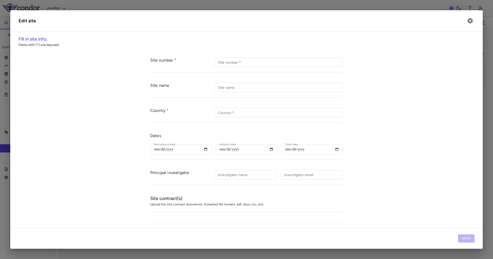
type input "****"
type input "**********"
type input "******"
type input "**********"
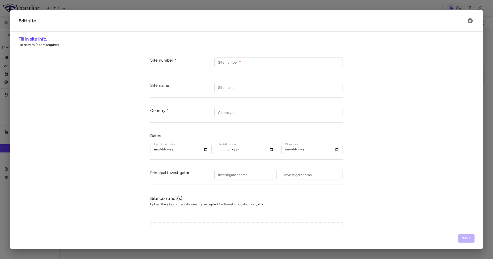
type input "**********"
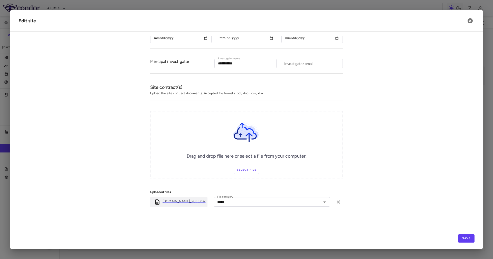
scroll to position [117, 0]
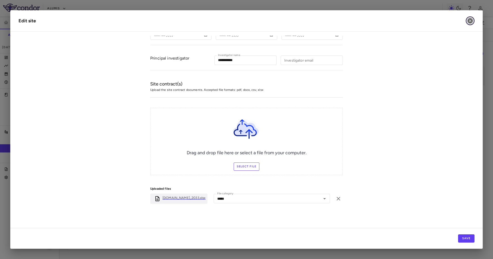
click at [471, 18] on icon "button" at bounding box center [470, 21] width 6 height 6
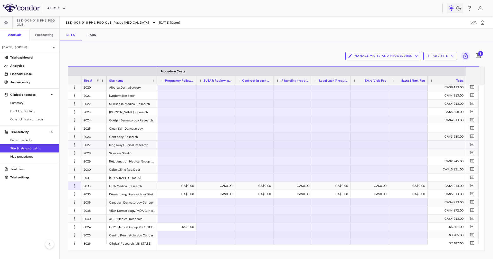
click at [95, 146] on div "2027" at bounding box center [94, 145] width 26 height 8
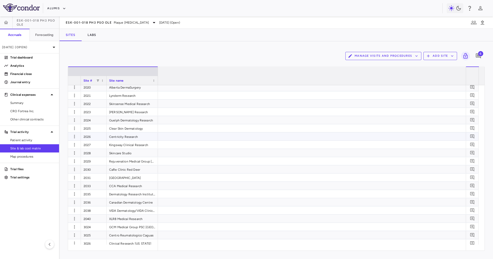
scroll to position [0, 0]
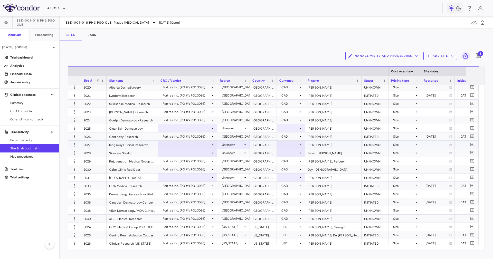
click at [193, 141] on div at bounding box center [188, 144] width 54 height 7
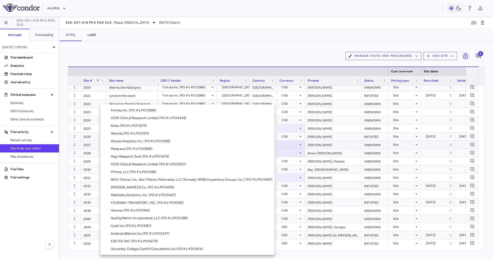
click at [178, 108] on li "Fortrea Inc. (PO #'s PO13086)" at bounding box center [187, 111] width 174 height 8
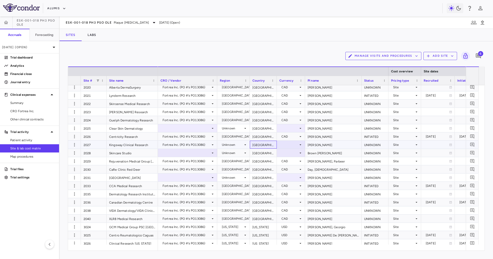
click at [257, 145] on div "[GEOGRAPHIC_DATA]" at bounding box center [263, 145] width 27 height 8
click at [287, 145] on div at bounding box center [291, 144] width 23 height 7
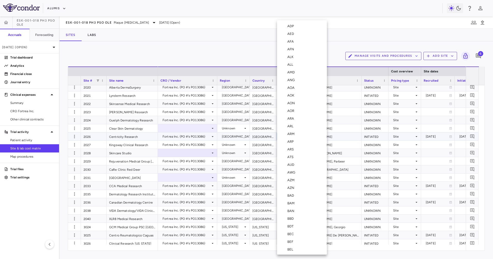
scroll to position [328, 0]
click at [284, 138] on icon at bounding box center [281, 137] width 5 height 5
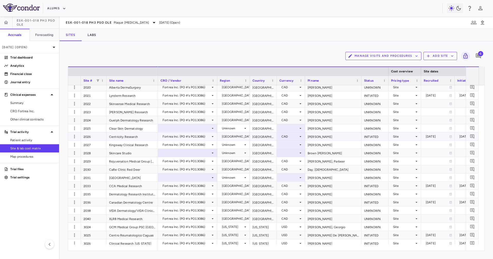
click at [264, 140] on div "[GEOGRAPHIC_DATA]" at bounding box center [263, 137] width 27 height 8
click at [242, 143] on div "Unknown" at bounding box center [232, 145] width 21 height 8
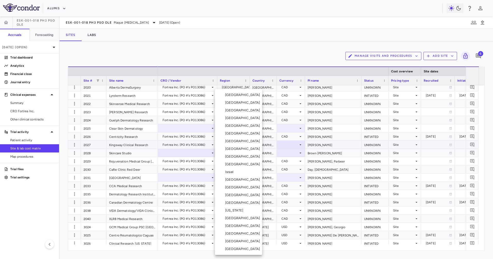
click at [243, 127] on li "[GEOGRAPHIC_DATA]" at bounding box center [238, 126] width 47 height 8
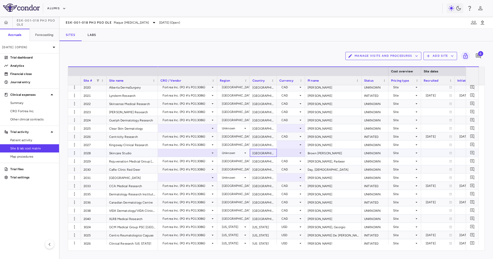
drag, startPoint x: 266, startPoint y: 151, endPoint x: 265, endPoint y: 148, distance: 3.4
click at [265, 150] on div "[GEOGRAPHIC_DATA]" at bounding box center [263, 153] width 27 height 8
click at [265, 147] on div "[GEOGRAPHIC_DATA]" at bounding box center [263, 145] width 27 height 8
click at [288, 146] on div at bounding box center [291, 144] width 23 height 7
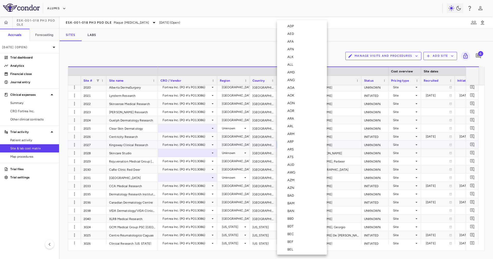
scroll to position [328, 0]
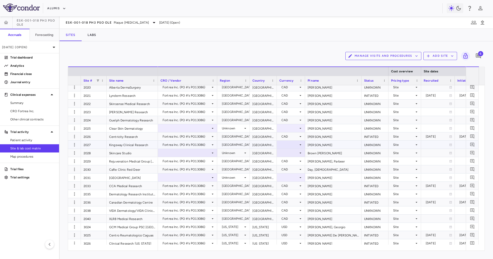
click at [290, 141] on div at bounding box center [291, 145] width 28 height 8
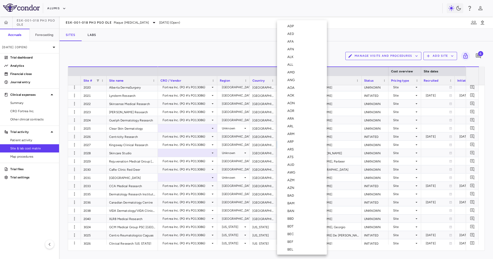
click at [267, 145] on div at bounding box center [246, 129] width 493 height 259
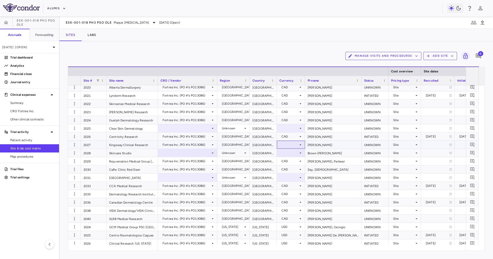
click at [284, 145] on div at bounding box center [291, 144] width 23 height 7
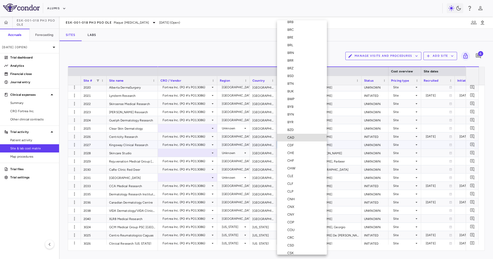
click at [294, 136] on div "CAD" at bounding box center [292, 137] width 9 height 5
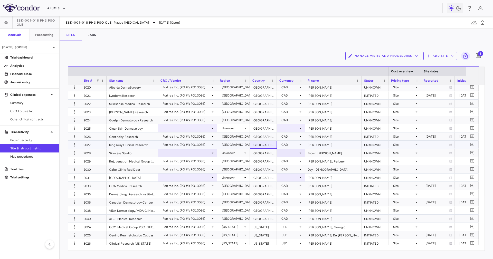
click at [263, 144] on div "[GEOGRAPHIC_DATA]" at bounding box center [263, 145] width 27 height 8
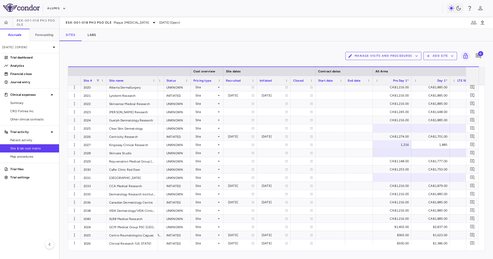
scroll to position [0, 241]
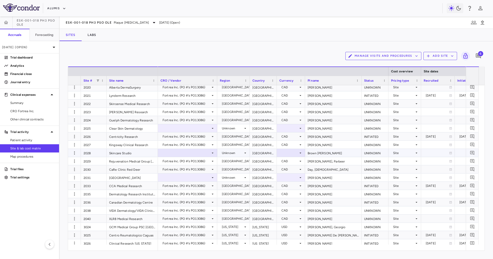
click at [77, 149] on div at bounding box center [74, 153] width 13 height 8
click at [76, 148] on button "button" at bounding box center [75, 145] width 8 height 8
click at [62, 165] on div "Edit site" at bounding box center [55, 164] width 48 height 9
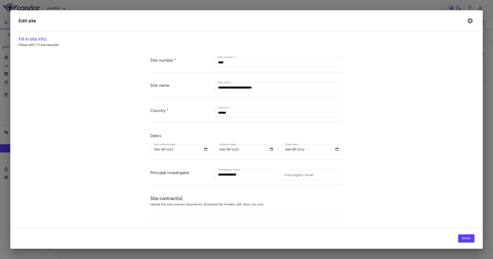
type input "****"
type input "**********"
type input "******"
type input "**********"
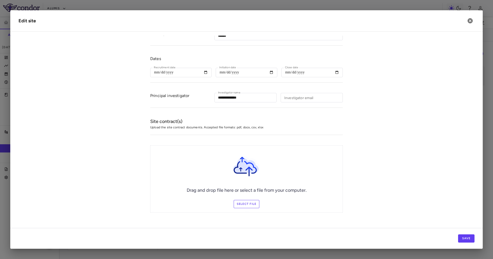
click at [254, 208] on div "Drag and drop file here or select a file from your computer. Select file" at bounding box center [246, 178] width 193 height 67
click at [247, 204] on label "Select file" at bounding box center [247, 204] width 26 height 8
click at [0, 0] on input "Select file" at bounding box center [0, 0] width 0 height 0
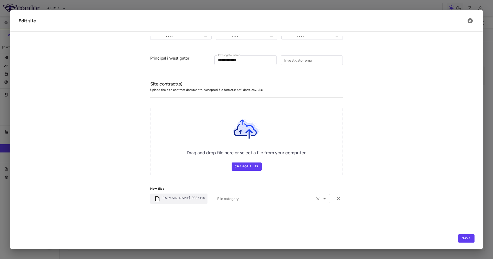
click at [247, 196] on input "File category" at bounding box center [264, 199] width 98 height 6
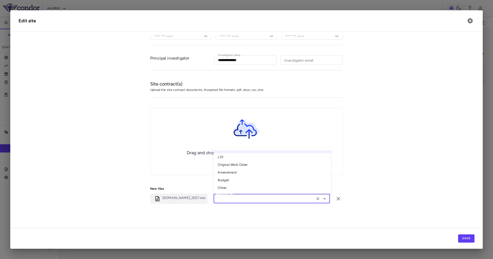
click at [232, 189] on li "Other" at bounding box center [272, 189] width 117 height 8
type input "*****"
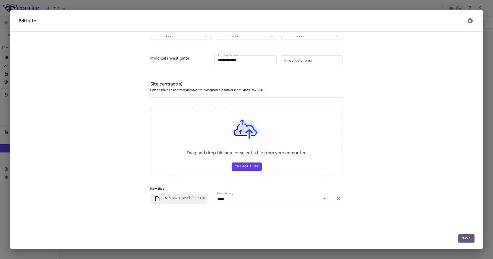
click at [472, 241] on button "Save" at bounding box center [466, 239] width 16 height 8
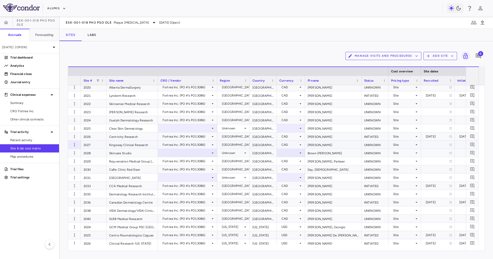
click at [89, 144] on div "2027" at bounding box center [94, 145] width 26 height 8
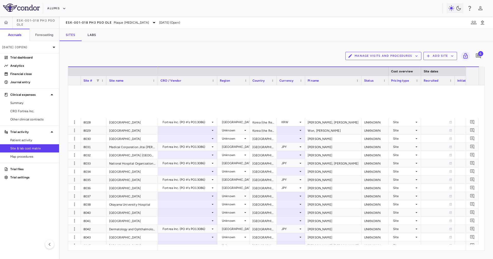
scroll to position [2586, 0]
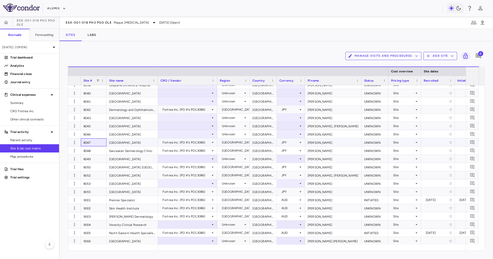
click at [98, 142] on div "8047" at bounding box center [94, 143] width 26 height 8
click at [99, 134] on div "8046" at bounding box center [94, 134] width 26 height 8
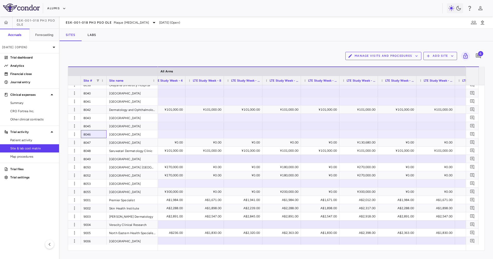
scroll to position [0, 491]
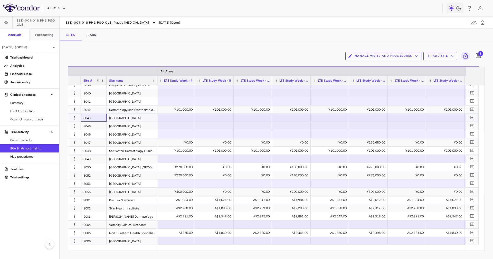
click at [86, 119] on div "8043" at bounding box center [94, 118] width 26 height 8
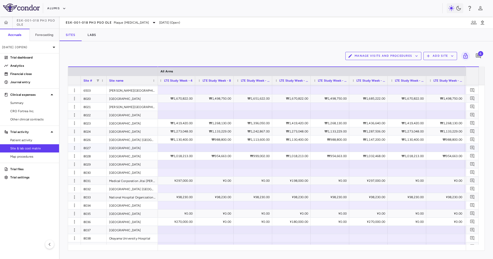
scroll to position [2468, 0]
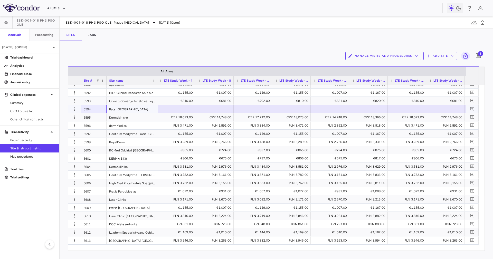
click at [95, 107] on div "5594" at bounding box center [94, 109] width 26 height 8
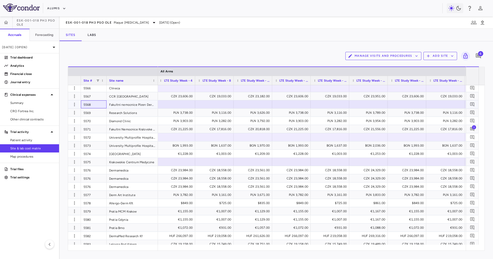
click at [101, 103] on div "5568" at bounding box center [94, 104] width 26 height 8
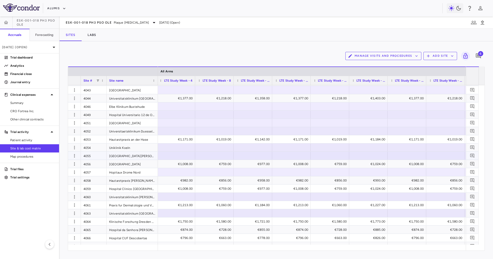
click at [89, 156] on div "4055" at bounding box center [94, 156] width 26 height 8
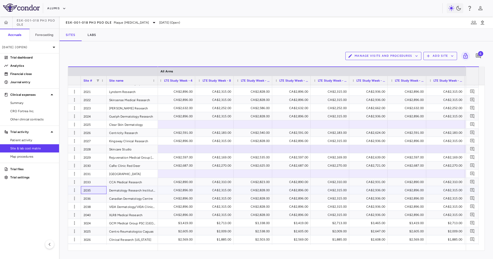
drag, startPoint x: 93, startPoint y: 189, endPoint x: 97, endPoint y: 194, distance: 6.7
click at [93, 189] on div "2035" at bounding box center [94, 190] width 26 height 8
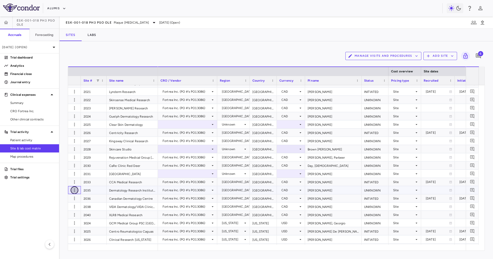
click at [75, 189] on icon "button" at bounding box center [74, 190] width 5 height 5
click at [58, 212] on div "Edit site" at bounding box center [55, 209] width 48 height 9
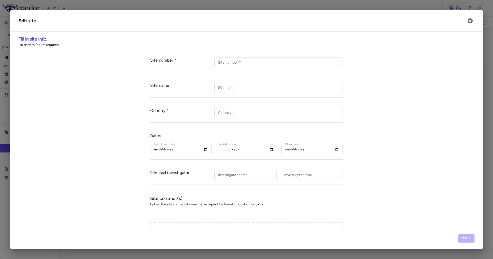
click at [382, 122] on form "Site number Site number   * Site number   * Site name Site name Site name Count…" at bounding box center [247, 173] width 456 height 243
type input "****"
type input "**********"
type input "******"
type input "**********"
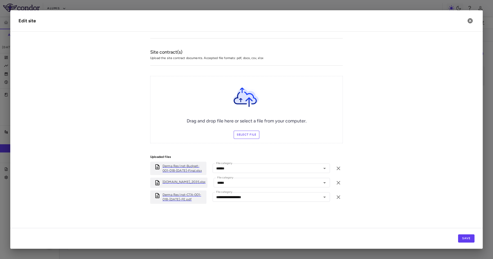
click at [365, 163] on form "**********" at bounding box center [247, 61] width 456 height 311
click at [114, 120] on form "**********" at bounding box center [247, 61] width 456 height 311
click at [473, 22] on icon "button" at bounding box center [470, 21] width 6 height 6
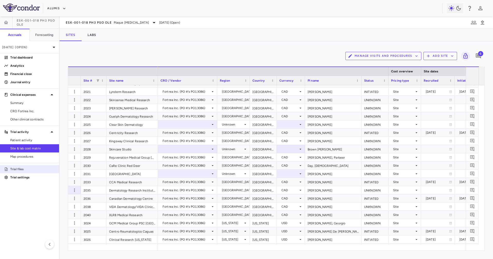
click at [33, 169] on p "Trial files" at bounding box center [32, 169] width 45 height 5
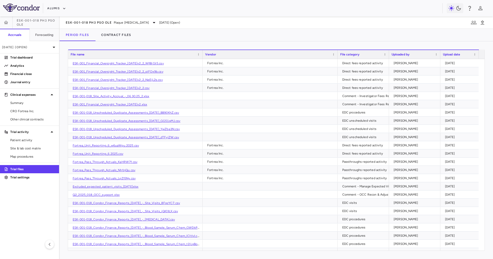
click at [146, 33] on div "Period Files Contract Files" at bounding box center [277, 35] width 434 height 12
click at [129, 32] on button "Contract Files" at bounding box center [116, 35] width 42 height 12
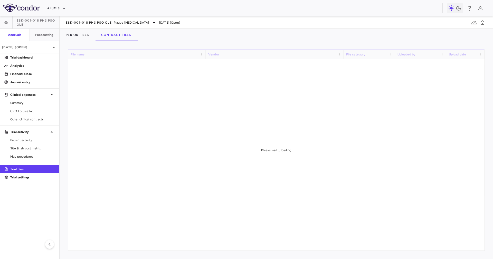
click at [189, 46] on div "Drag here to set row groups Drag here to set column labels File name Vendor Fil…" at bounding box center [277, 150] width 434 height 218
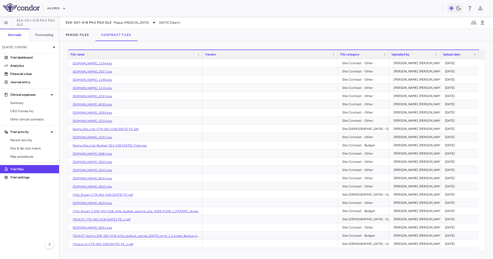
click at [403, 58] on div "Uploaded by" at bounding box center [415, 54] width 46 height 9
click at [406, 64] on div "[PERSON_NAME] [PERSON_NAME]" at bounding box center [419, 63] width 50 height 8
drag, startPoint x: 418, startPoint y: 113, endPoint x: 419, endPoint y: 118, distance: 5.2
click at [419, 119] on div "[PERSON_NAME] [PERSON_NAME]" at bounding box center [419, 121] width 50 height 8
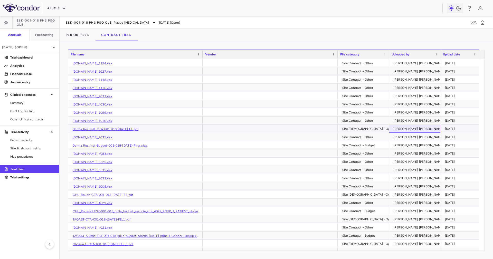
click at [416, 132] on div "[PERSON_NAME] [PERSON_NAME]" at bounding box center [419, 129] width 50 height 8
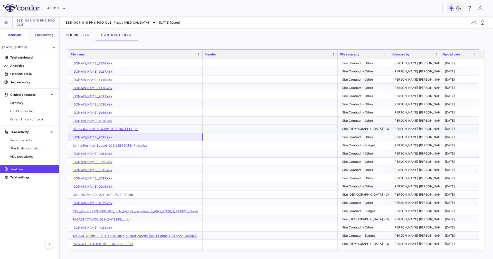
drag, startPoint x: 154, startPoint y: 139, endPoint x: 394, endPoint y: 132, distance: 240.9
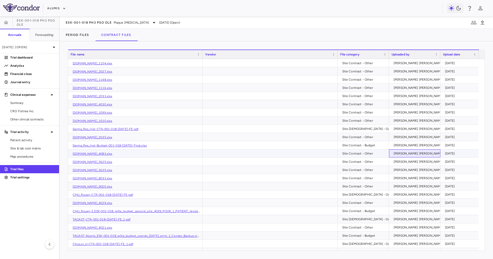
click at [418, 152] on div "[PERSON_NAME] [PERSON_NAME] Colodrero" at bounding box center [427, 154] width 66 height 8
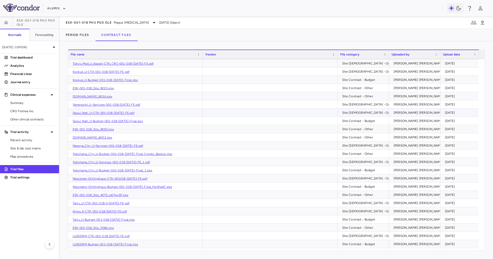
scroll to position [231, 0]
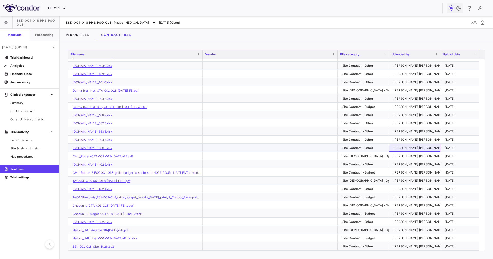
click at [416, 150] on div "[PERSON_NAME] [PERSON_NAME] Colodrero" at bounding box center [427, 148] width 66 height 8
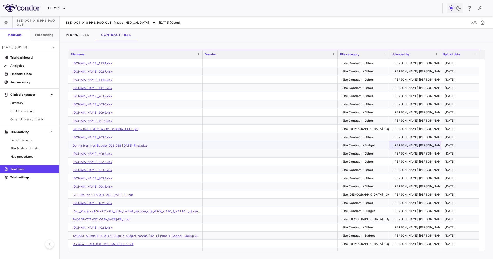
drag, startPoint x: 419, startPoint y: 148, endPoint x: 416, endPoint y: 147, distance: 3.1
click at [416, 147] on div "[PERSON_NAME] [PERSON_NAME]" at bounding box center [419, 145] width 50 height 8
click at [411, 138] on div "[PERSON_NAME] [PERSON_NAME]" at bounding box center [419, 137] width 50 height 8
click at [415, 131] on div "[PERSON_NAME] [PERSON_NAME]" at bounding box center [419, 129] width 50 height 8
click at [413, 125] on div "[PERSON_NAME] [PERSON_NAME]" at bounding box center [419, 129] width 50 height 8
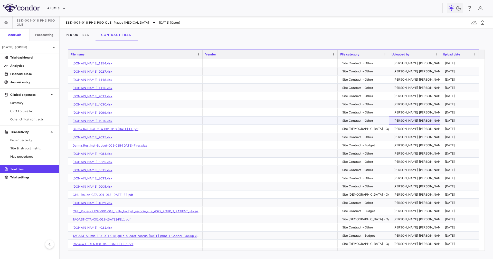
click at [412, 122] on div "[PERSON_NAME] [PERSON_NAME]" at bounding box center [419, 121] width 50 height 8
click at [410, 113] on div "[PERSON_NAME] [PERSON_NAME]" at bounding box center [419, 112] width 50 height 8
click at [410, 106] on div "[PERSON_NAME] [PERSON_NAME] Colodrero" at bounding box center [427, 104] width 66 height 8
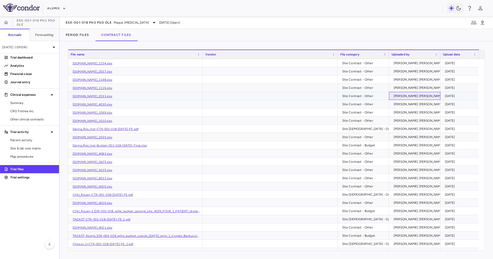
click at [426, 94] on div "[PERSON_NAME] [PERSON_NAME] Colodrero" at bounding box center [427, 96] width 66 height 8
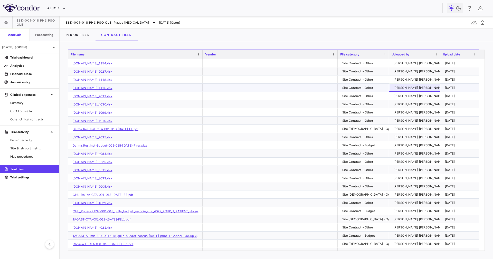
click at [421, 86] on div "[PERSON_NAME] [PERSON_NAME]" at bounding box center [419, 88] width 50 height 8
click at [419, 81] on div "[PERSON_NAME] [PERSON_NAME]" at bounding box center [419, 80] width 50 height 8
click at [417, 76] on div "[PERSON_NAME] [PERSON_NAME]" at bounding box center [419, 80] width 50 height 8
click at [416, 72] on div "[PERSON_NAME] [PERSON_NAME] Colodrero" at bounding box center [427, 71] width 66 height 8
click at [412, 65] on div "[PERSON_NAME] [PERSON_NAME]" at bounding box center [419, 63] width 50 height 8
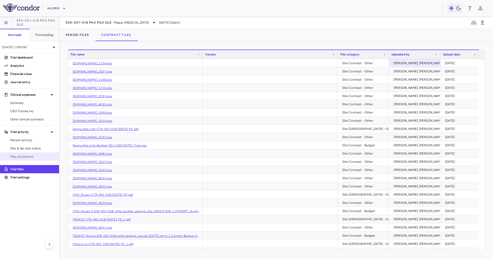
click at [42, 153] on link "Map procedures" at bounding box center [29, 157] width 59 height 8
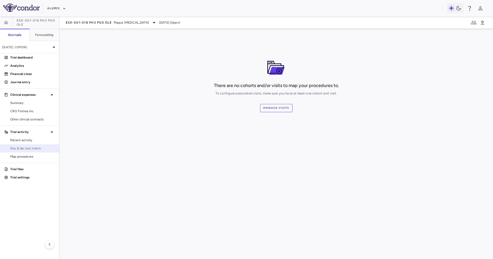
click at [41, 148] on span "Site & lab cost matrix" at bounding box center [32, 148] width 45 height 5
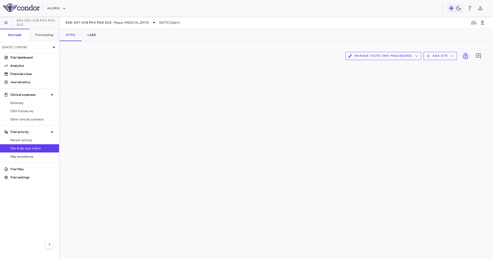
click at [244, 30] on div "Sites Labs" at bounding box center [277, 35] width 434 height 12
